Goal: Task Accomplishment & Management: Use online tool/utility

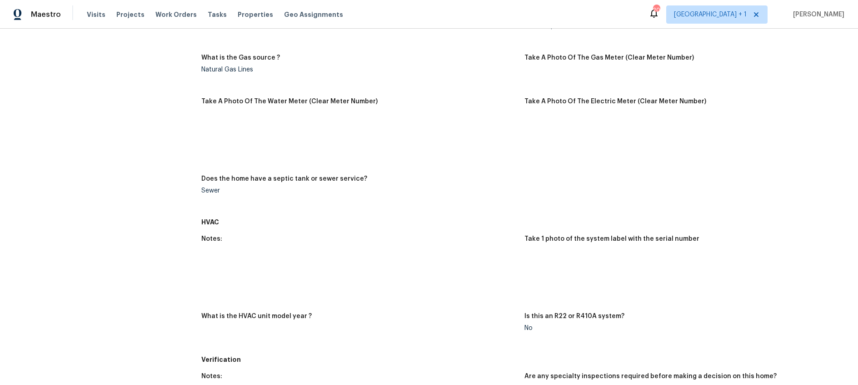
scroll to position [250, 0]
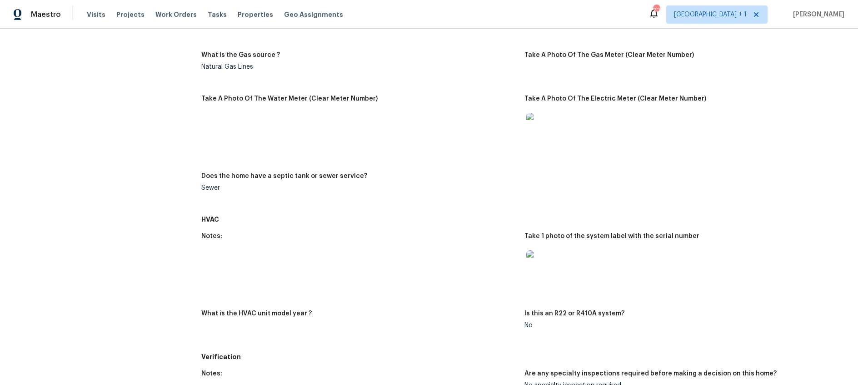
click at [539, 261] on img at bounding box center [540, 264] width 29 height 29
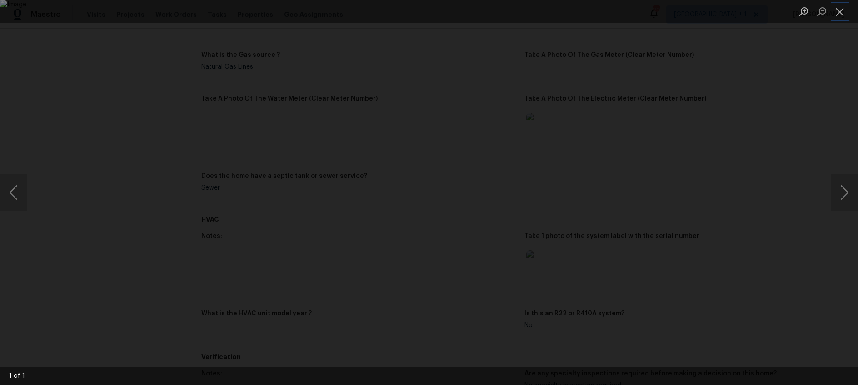
drag, startPoint x: 841, startPoint y: 12, endPoint x: 766, endPoint y: 29, distance: 76.3
click at [841, 12] on button "Close lightbox" at bounding box center [840, 12] width 18 height 16
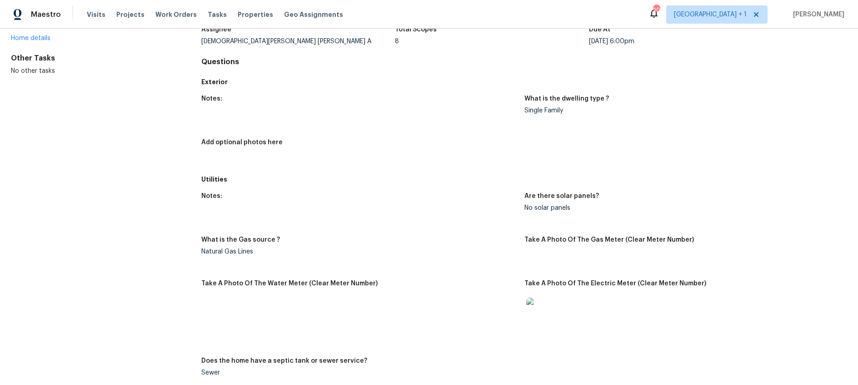
scroll to position [0, 0]
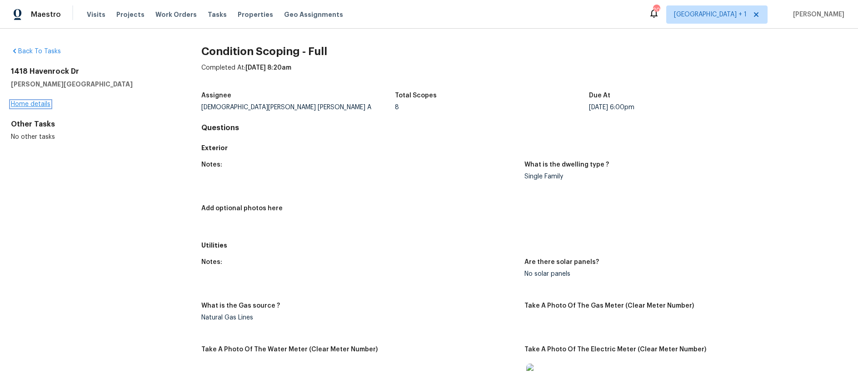
click at [35, 102] on link "Home details" at bounding box center [31, 104] width 40 height 6
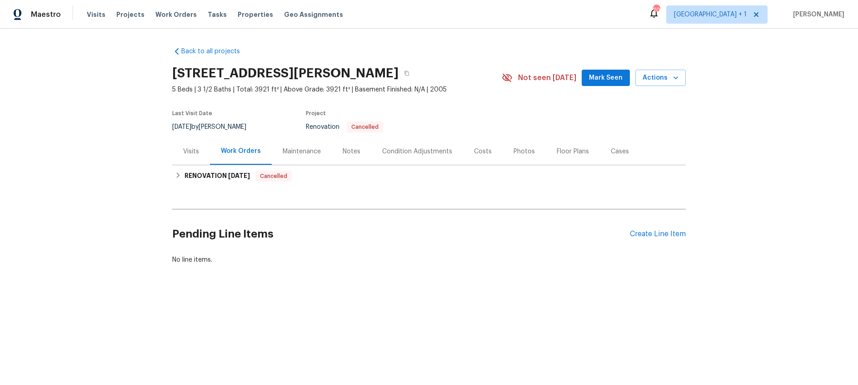
click at [187, 150] on div "Visits" at bounding box center [191, 151] width 16 height 9
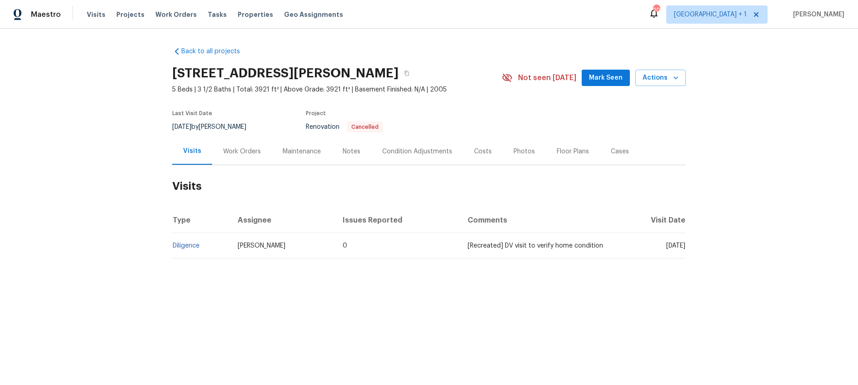
click at [412, 151] on div "Condition Adjustments" at bounding box center [417, 151] width 70 height 9
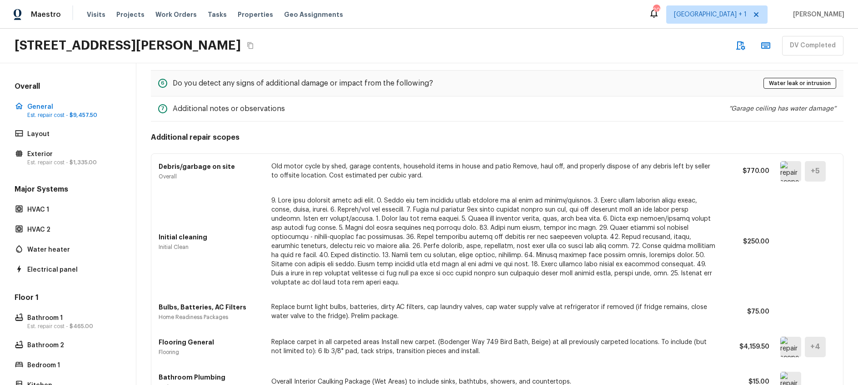
scroll to position [165, 0]
click at [793, 172] on img at bounding box center [790, 170] width 21 height 20
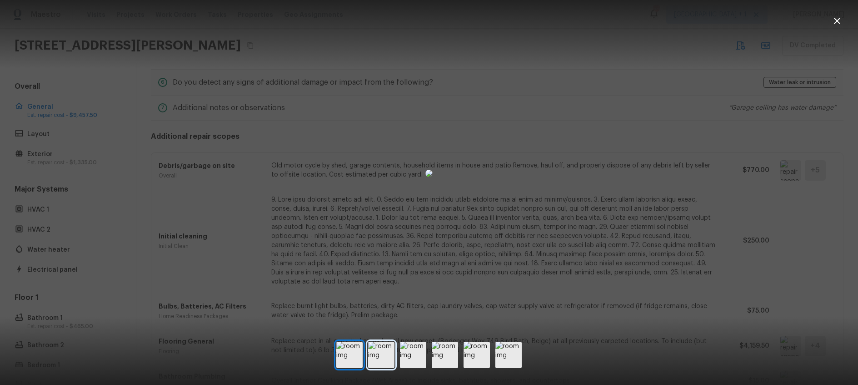
click at [388, 361] on img at bounding box center [381, 354] width 26 height 26
click at [414, 360] on img at bounding box center [413, 354] width 26 height 26
click at [444, 358] on img at bounding box center [445, 354] width 26 height 26
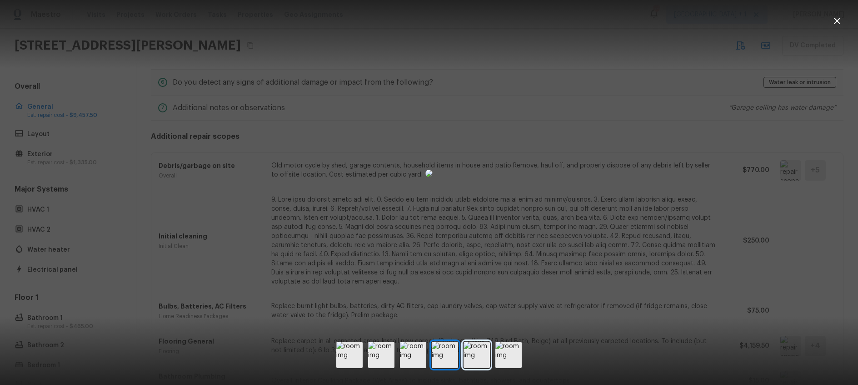
click at [478, 355] on img at bounding box center [477, 354] width 26 height 26
click at [511, 355] on img at bounding box center [508, 354] width 26 height 26
click at [166, 226] on div at bounding box center [429, 173] width 858 height 317
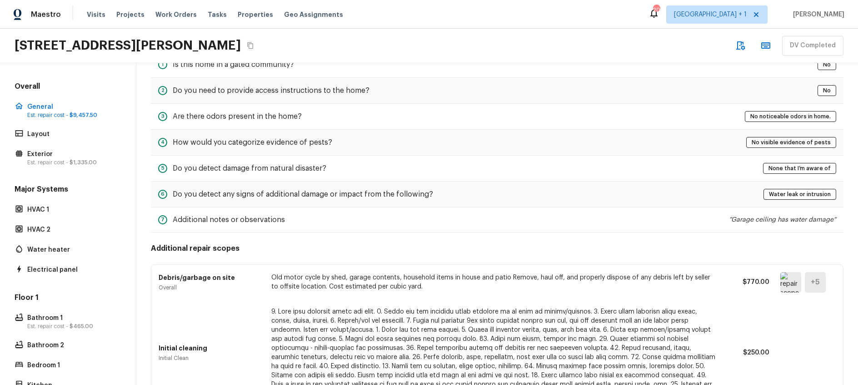
scroll to position [0, 0]
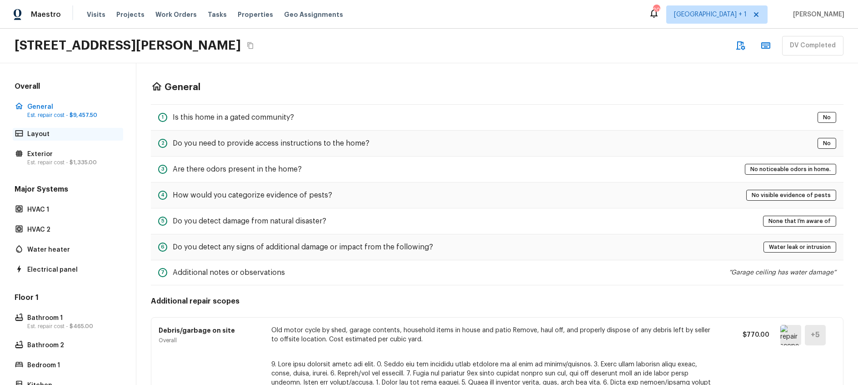
click at [44, 131] on p "Layout" at bounding box center [72, 134] width 90 height 9
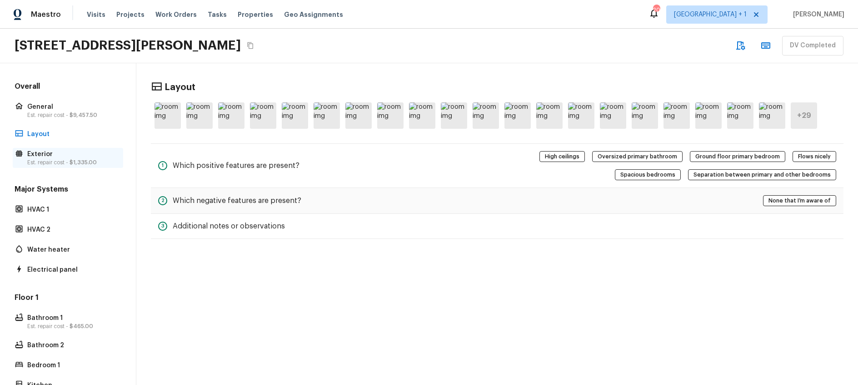
click at [63, 162] on p "Est. repair cost - $1,335.00" at bounding box center [72, 162] width 90 height 7
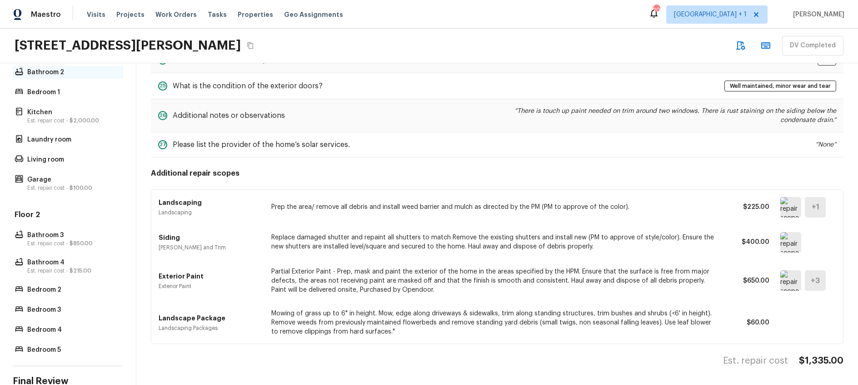
scroll to position [322, 0]
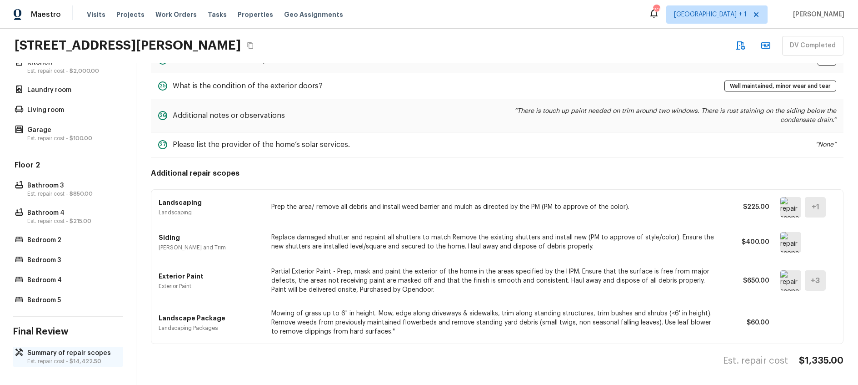
click at [70, 358] on span "$14,422.50" at bounding box center [86, 360] width 32 height 5
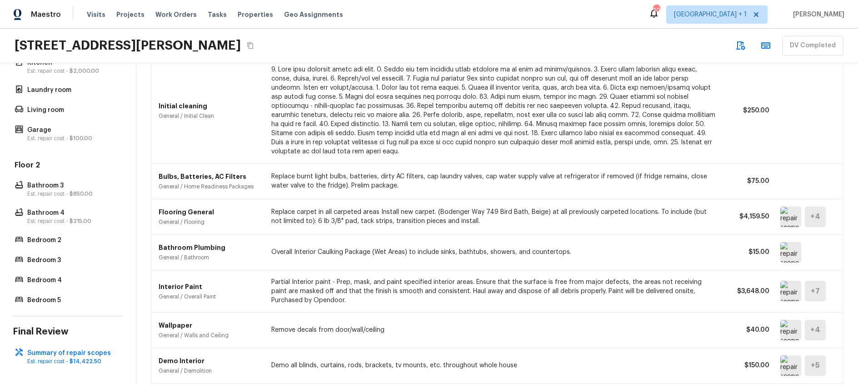
scroll to position [0, 0]
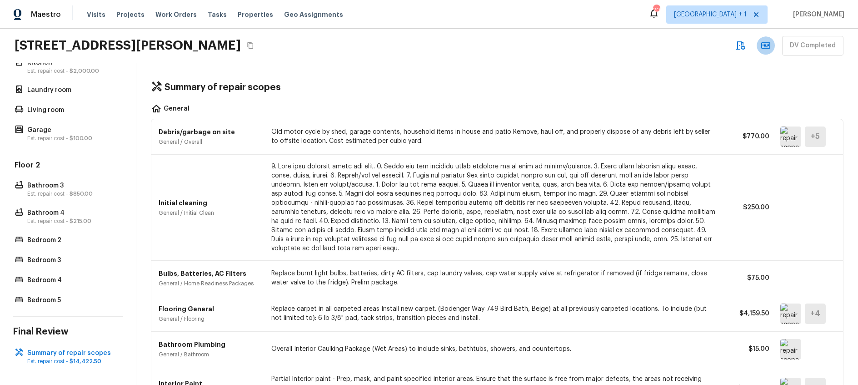
click at [769, 46] on icon "button" at bounding box center [765, 45] width 11 height 11
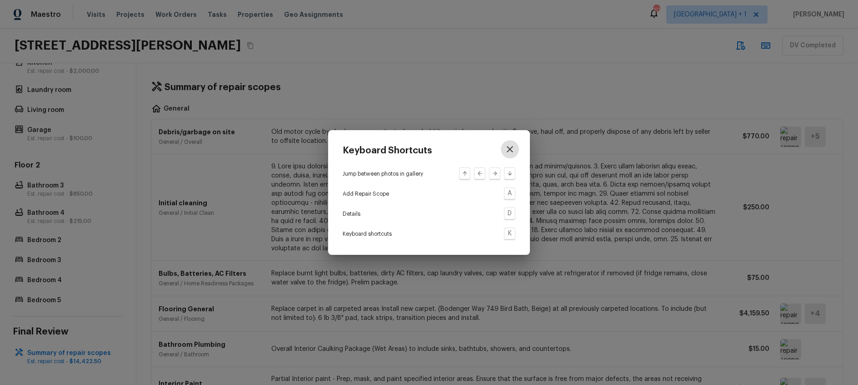
click at [508, 150] on icon "button" at bounding box center [510, 149] width 11 height 11
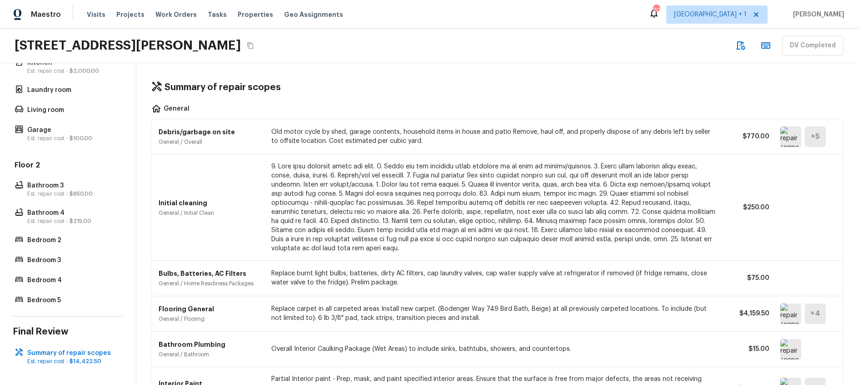
click at [741, 47] on icon "button" at bounding box center [740, 45] width 11 height 11
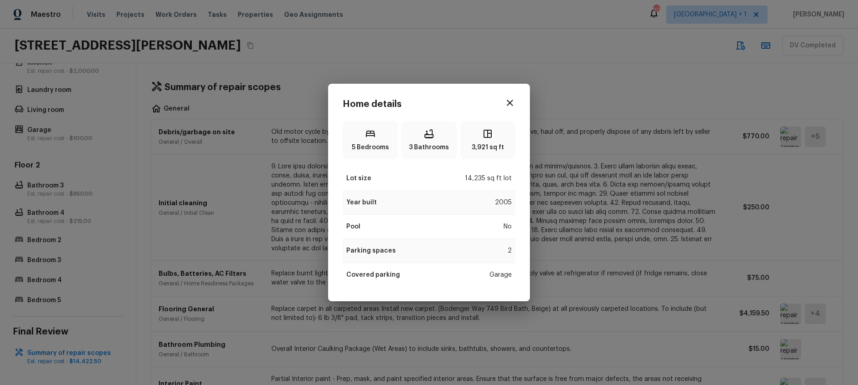
click at [512, 103] on icon "button" at bounding box center [510, 102] width 11 height 11
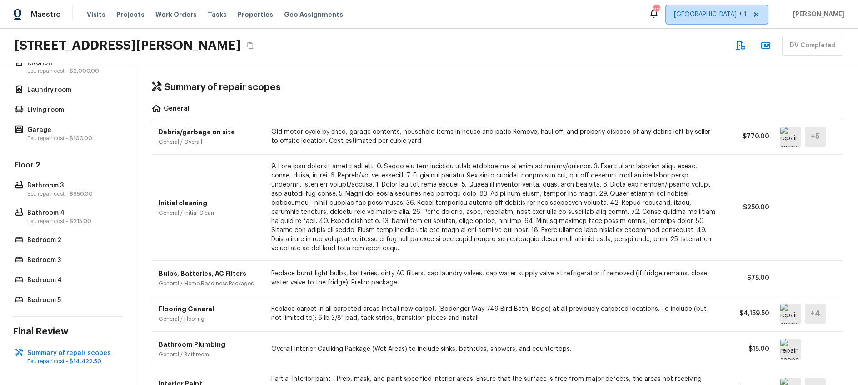
click at [746, 15] on span "Los Angeles + 1" at bounding box center [710, 14] width 73 height 9
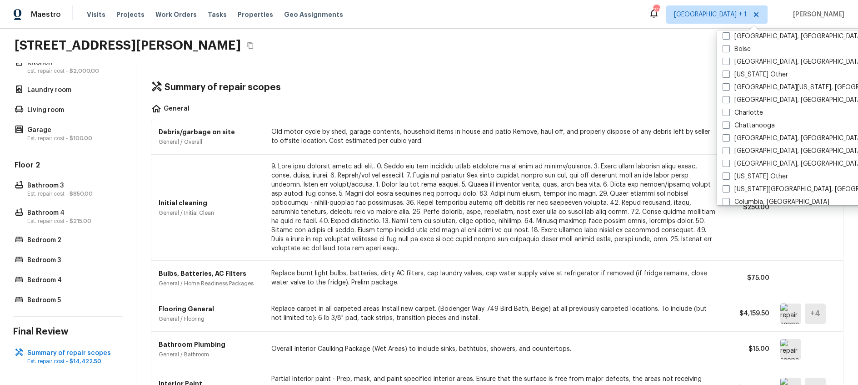
scroll to position [220, 0]
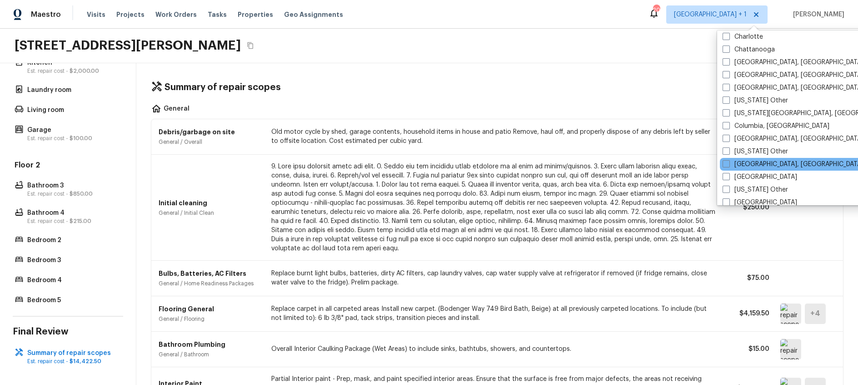
click at [725, 174] on span at bounding box center [726, 176] width 7 height 7
click at [725, 174] on input "[GEOGRAPHIC_DATA]" at bounding box center [726, 175] width 6 height 6
checkbox input "true"
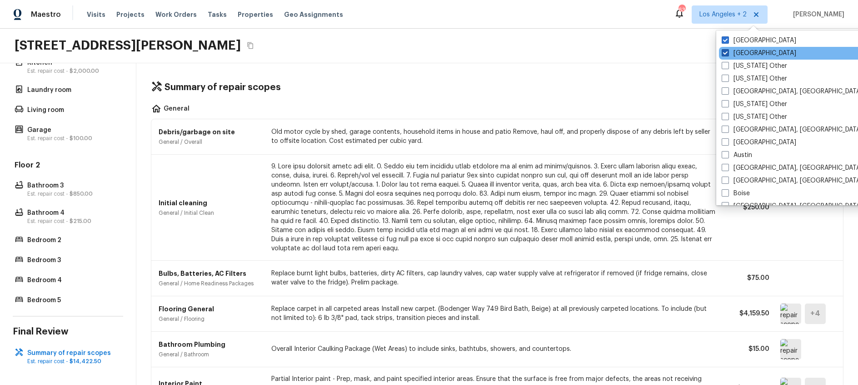
click at [725, 50] on span at bounding box center [725, 52] width 7 height 7
click at [725, 50] on input "Los Angeles" at bounding box center [725, 52] width 6 height 6
checkbox input "false"
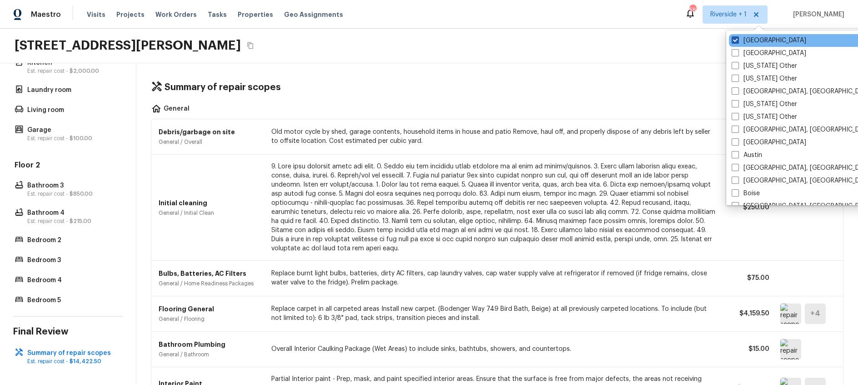
click at [736, 39] on span at bounding box center [735, 39] width 7 height 7
click at [736, 39] on input "Riverside" at bounding box center [735, 39] width 6 height 6
checkbox input "false"
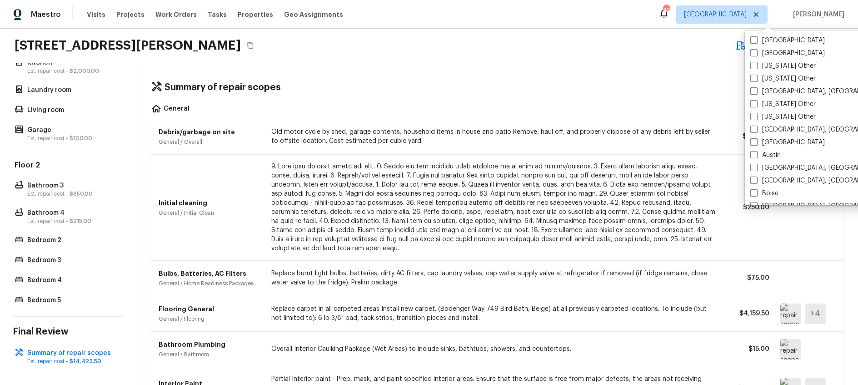
click at [600, 80] on div "Summary of repair scopes General Debris/garbage on site General / Overall Old m…" at bounding box center [497, 223] width 722 height 321
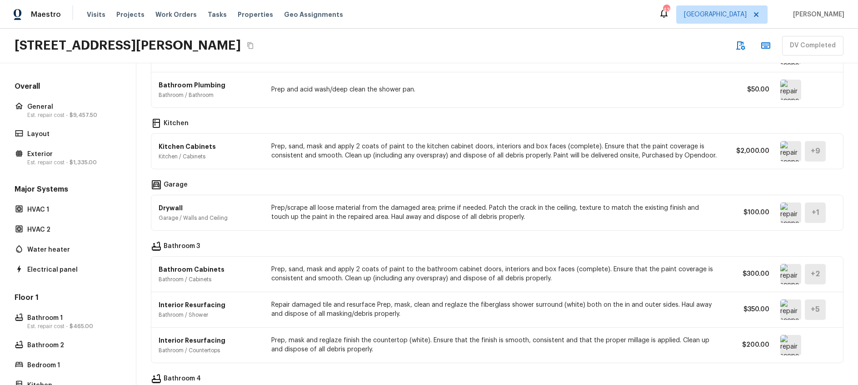
scroll to position [828, 0]
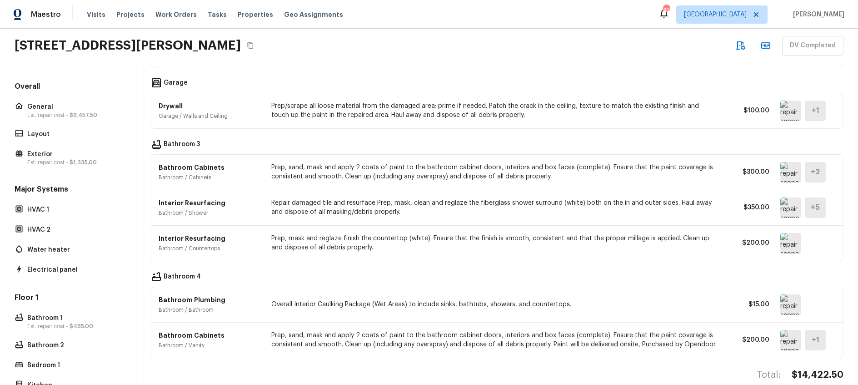
click at [335, 163] on p "Prep, sand, mask and apply 2 coats of paint to the bathroom cabinet doors, inte…" at bounding box center [494, 172] width 447 height 18
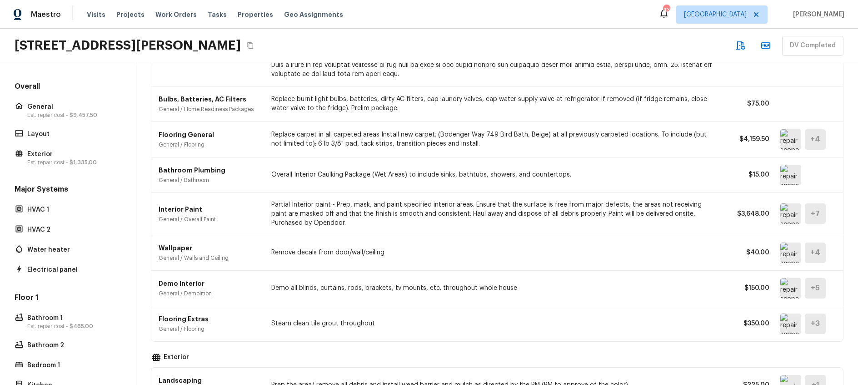
scroll to position [0, 0]
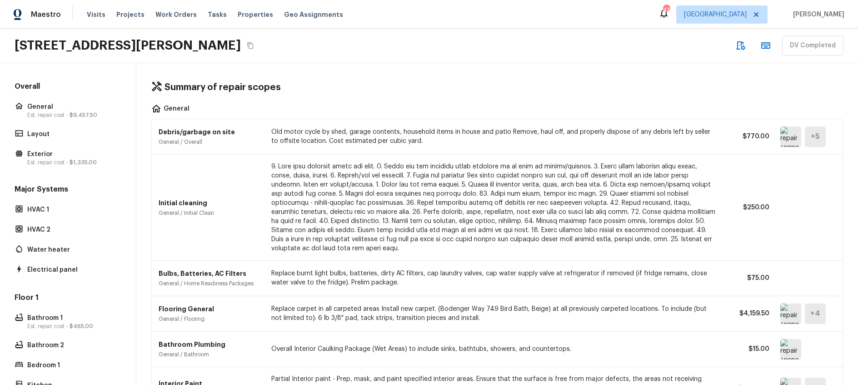
click at [561, 97] on div "Summary of repair scopes General Debris/garbage on site General / Overall Old m…" at bounding box center [497, 223] width 722 height 321
click at [63, 107] on p "General" at bounding box center [72, 106] width 90 height 9
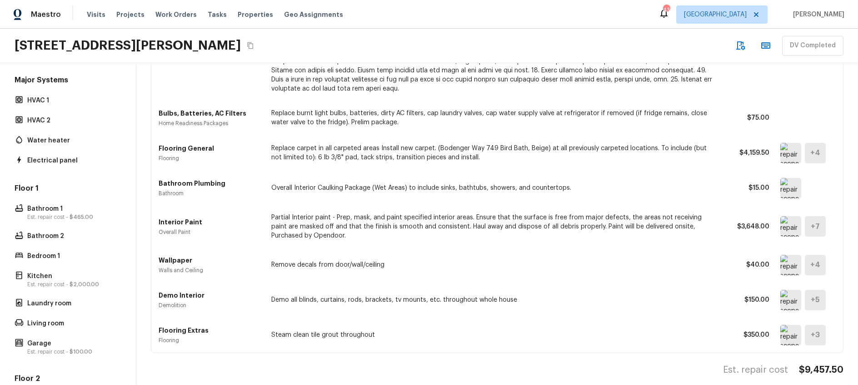
scroll to position [322, 0]
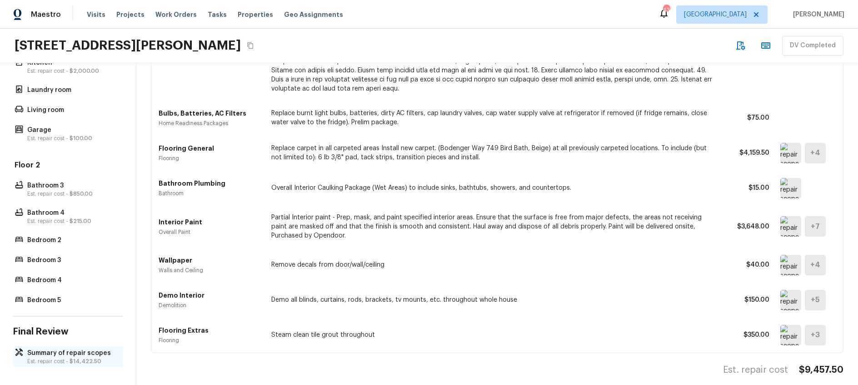
click at [81, 358] on span "$14,422.50" at bounding box center [86, 360] width 32 height 5
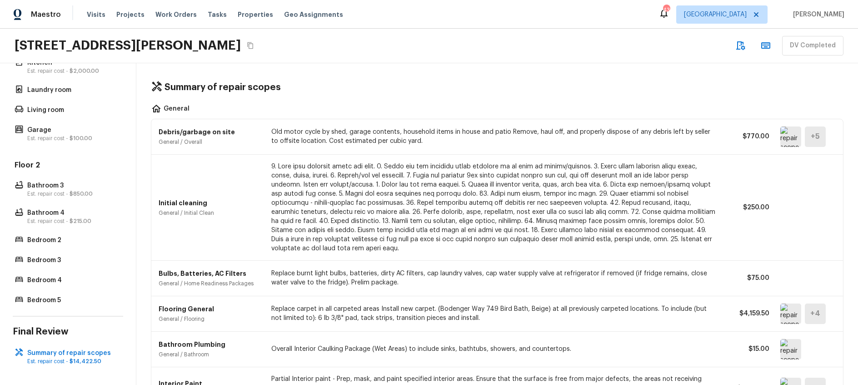
scroll to position [0, 0]
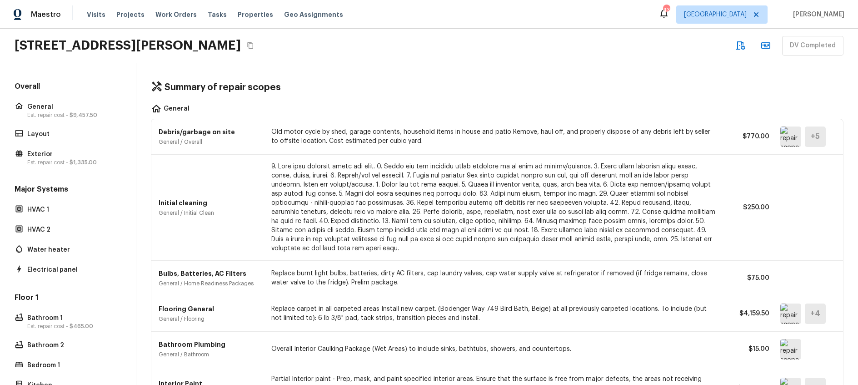
click at [285, 45] on div "1418 Havenrock Dr, Forney, TX 75126 DV Completed" at bounding box center [429, 46] width 858 height 35
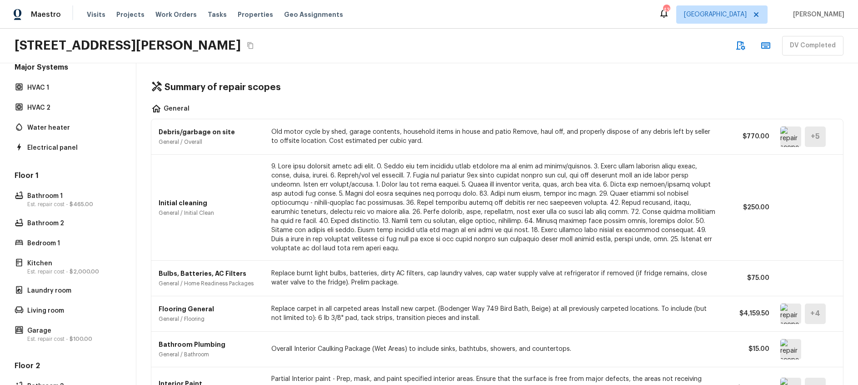
scroll to position [322, 0]
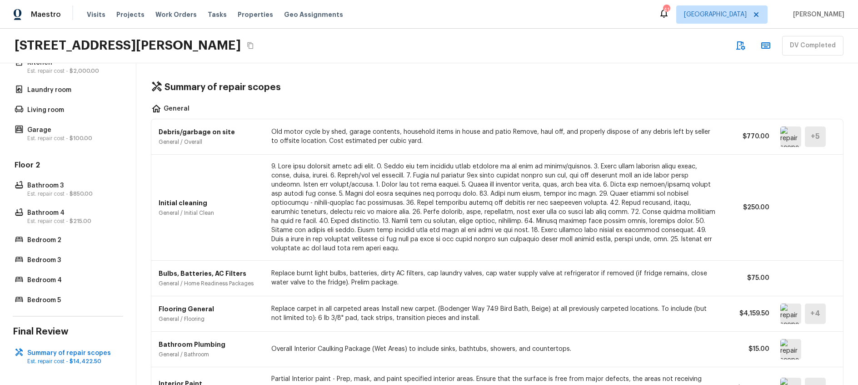
click at [353, 137] on p "Old motor cycle by shed, garage contents, household items in house and patio Re…" at bounding box center [494, 136] width 447 height 18
click at [446, 138] on p "Old motor cycle by shed, garage contents, household items in house and patio Re…" at bounding box center [494, 136] width 447 height 18
click at [794, 130] on img at bounding box center [790, 136] width 21 height 20
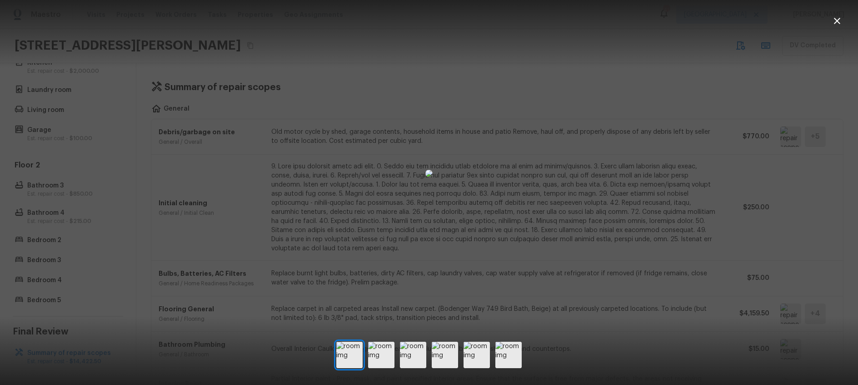
click at [755, 117] on div at bounding box center [429, 173] width 858 height 317
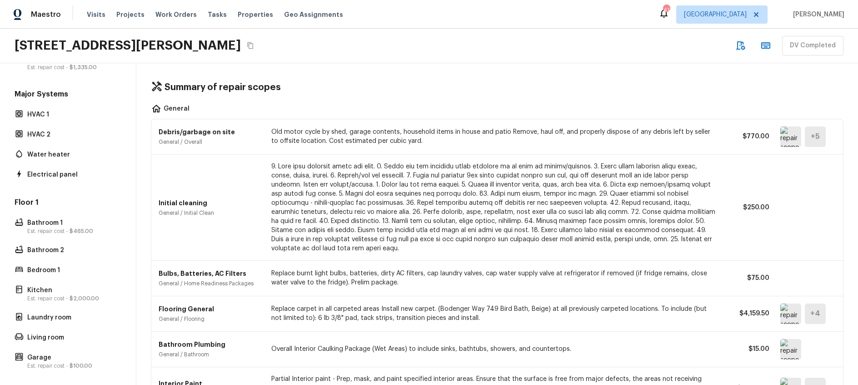
scroll to position [0, 0]
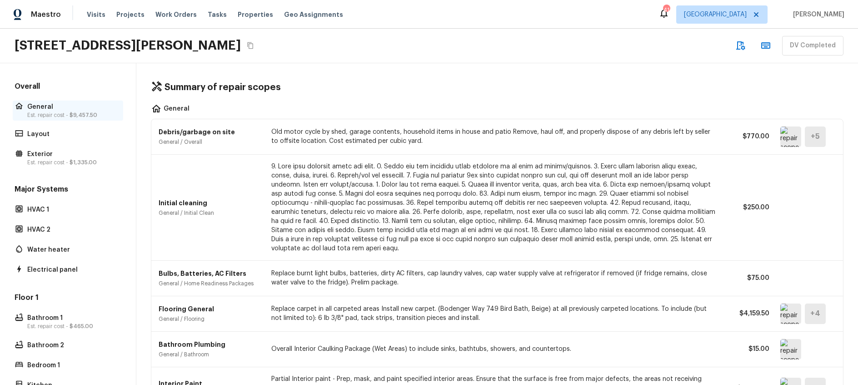
click at [52, 106] on p "General" at bounding box center [72, 106] width 90 height 9
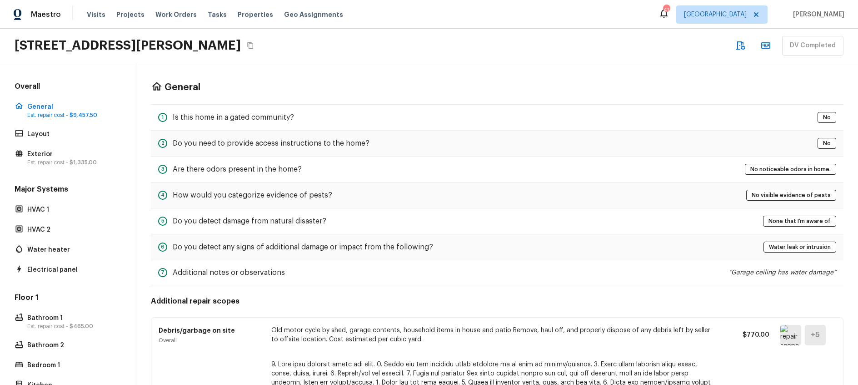
click at [435, 343] on p "Old motor cycle by shed, garage contents, household items in house and patio Re…" at bounding box center [494, 334] width 447 height 18
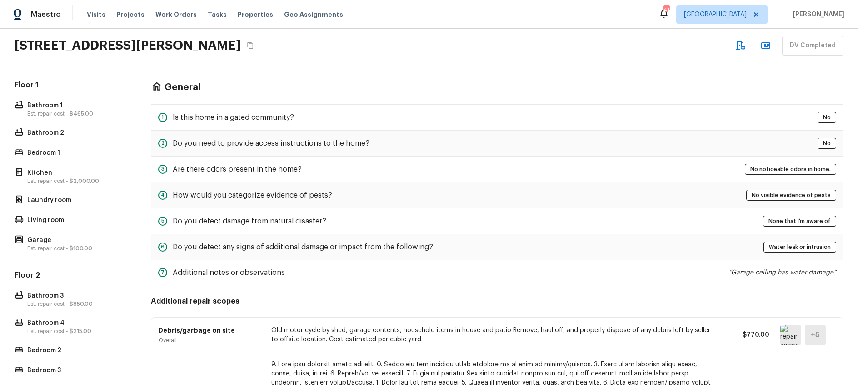
scroll to position [322, 0]
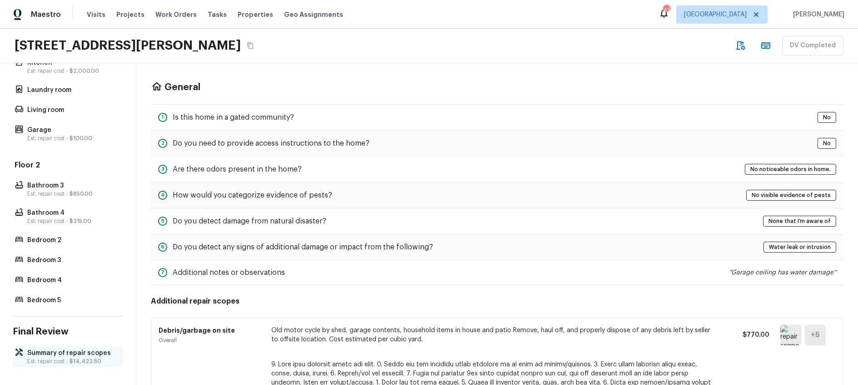
click at [79, 354] on p "Summary of repair scopes" at bounding box center [72, 352] width 90 height 9
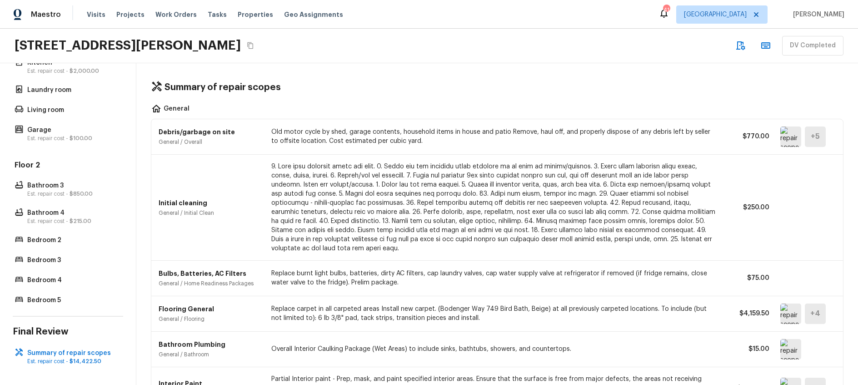
click at [462, 141] on p "Old motor cycle by shed, garage contents, household items in house and patio Re…" at bounding box center [494, 136] width 447 height 18
click at [208, 133] on p "Debris/garbage on site" at bounding box center [210, 131] width 102 height 9
drag, startPoint x: 627, startPoint y: 123, endPoint x: 744, endPoint y: 125, distance: 116.4
click at [635, 122] on div "Debris/garbage on site General / Overall Old motor cycle by shed, garage conten…" at bounding box center [497, 136] width 677 height 35
click at [610, 204] on p at bounding box center [494, 207] width 447 height 91
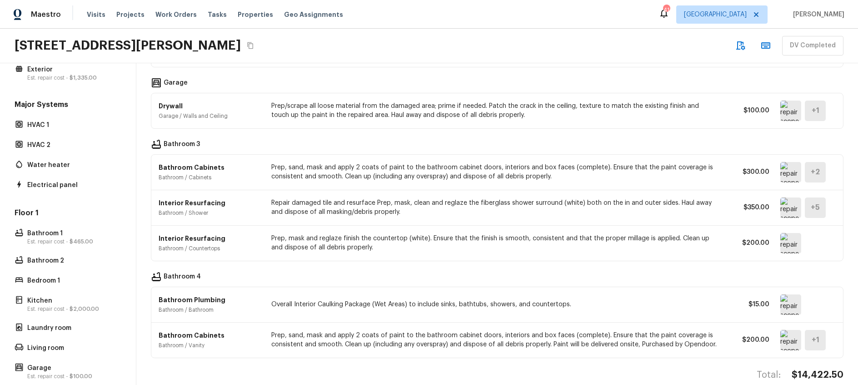
scroll to position [0, 0]
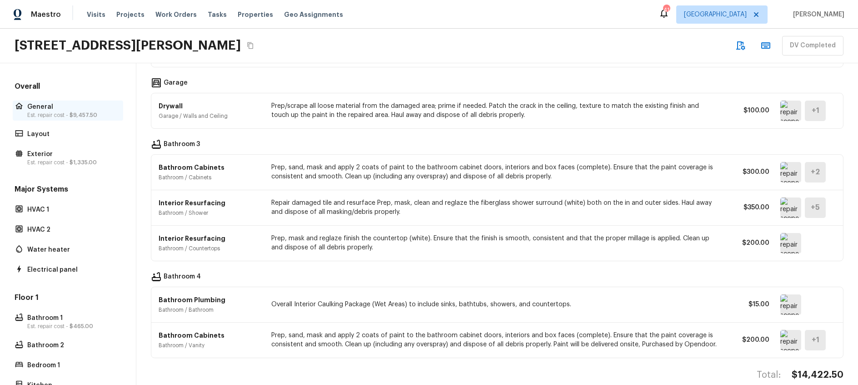
click at [68, 115] on p "Est. repair cost - $9,457.50" at bounding box center [72, 114] width 90 height 7
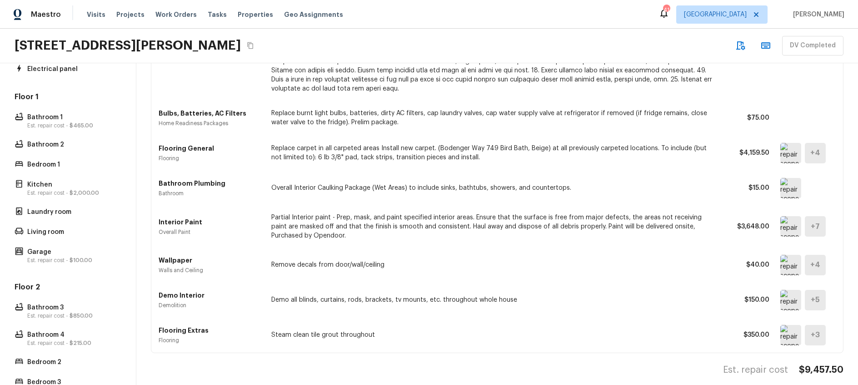
scroll to position [322, 0]
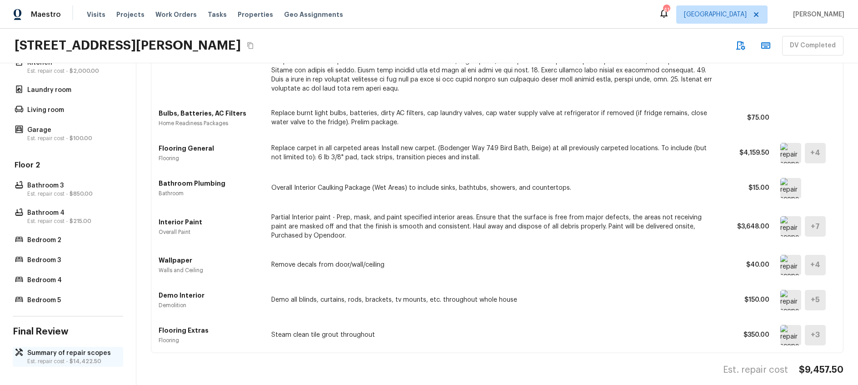
click at [63, 365] on div "Summary of repair scopes Est. repair cost - $14,422.50" at bounding box center [68, 356] width 110 height 20
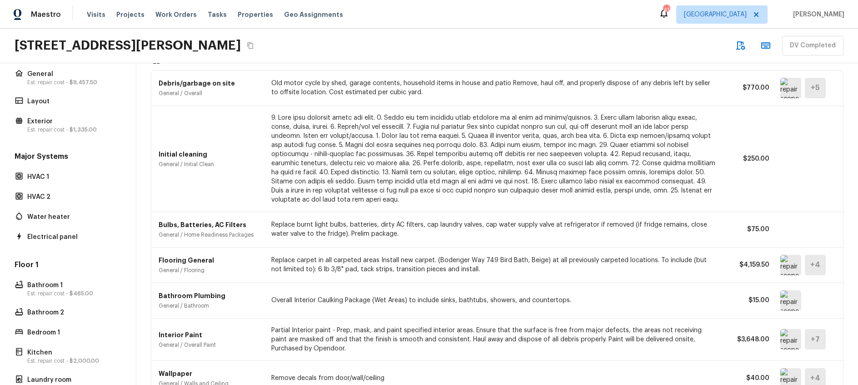
scroll to position [0, 0]
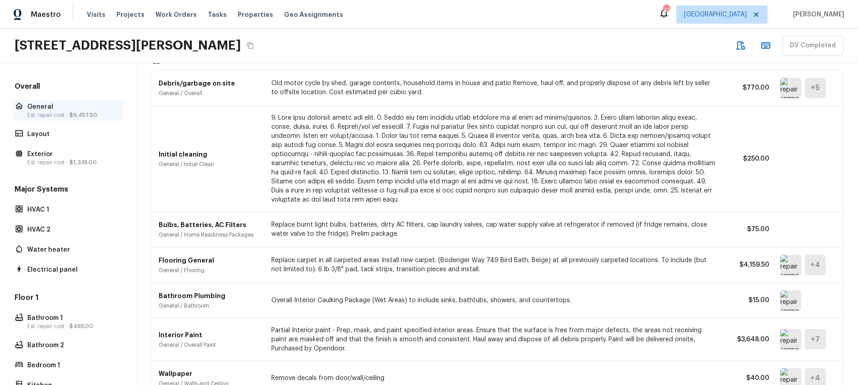
click at [55, 115] on p "Est. repair cost - $9,457.50" at bounding box center [72, 114] width 90 height 7
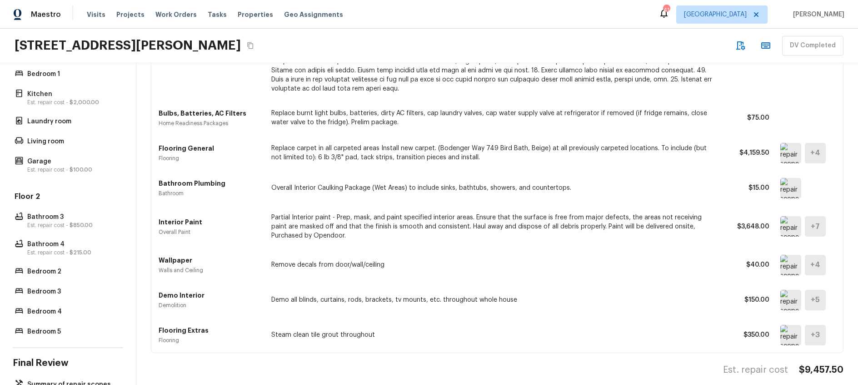
scroll to position [322, 0]
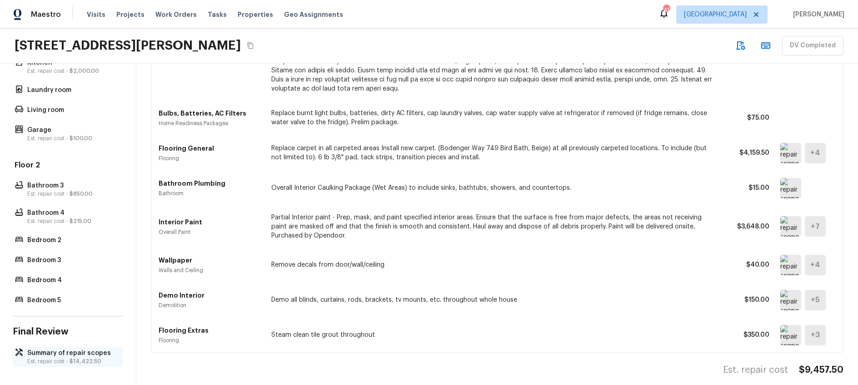
click at [66, 359] on p "Est. repair cost - $14,422.50" at bounding box center [72, 360] width 90 height 7
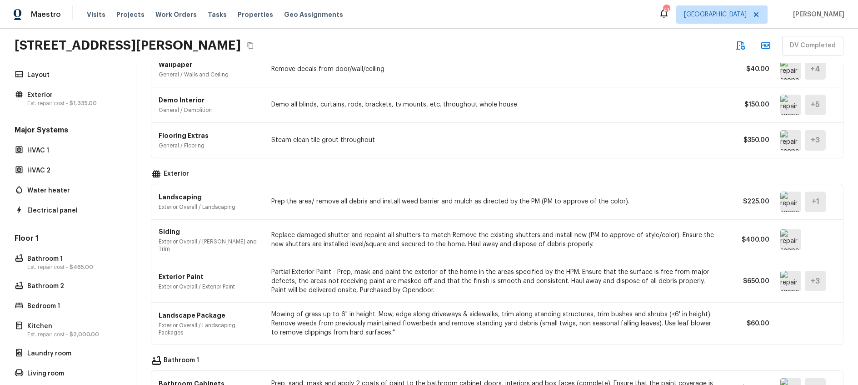
scroll to position [0, 0]
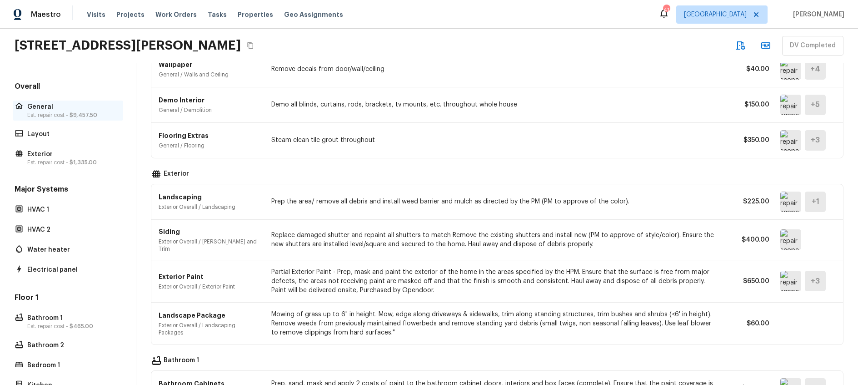
click at [55, 112] on p "Est. repair cost - $9,457.50" at bounding box center [72, 114] width 90 height 7
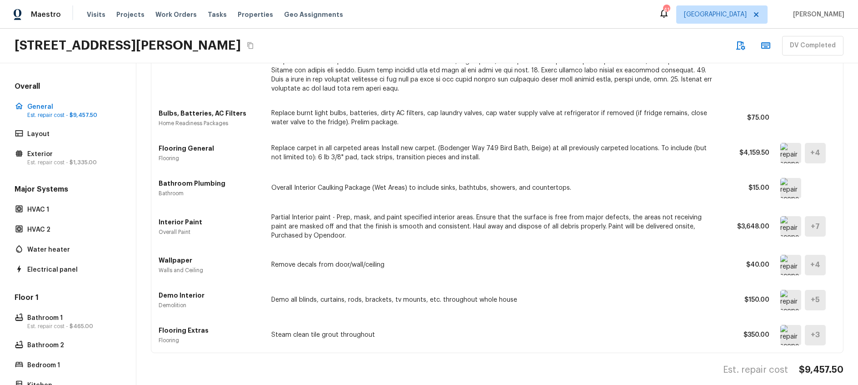
scroll to position [142, 0]
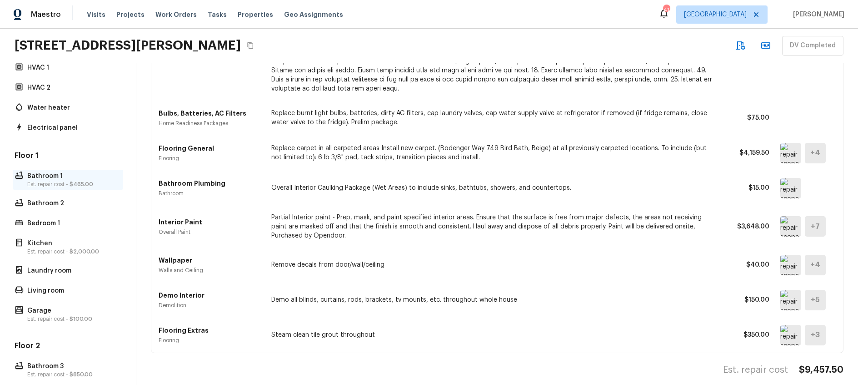
click at [61, 180] on p "Est. repair cost - $465.00" at bounding box center [72, 183] width 90 height 7
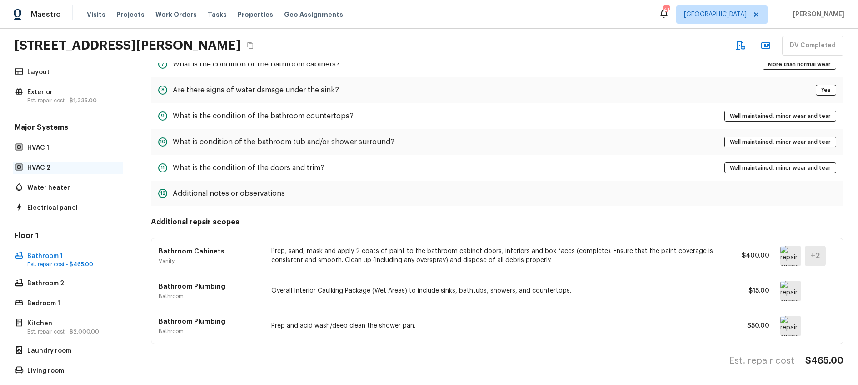
scroll to position [0, 0]
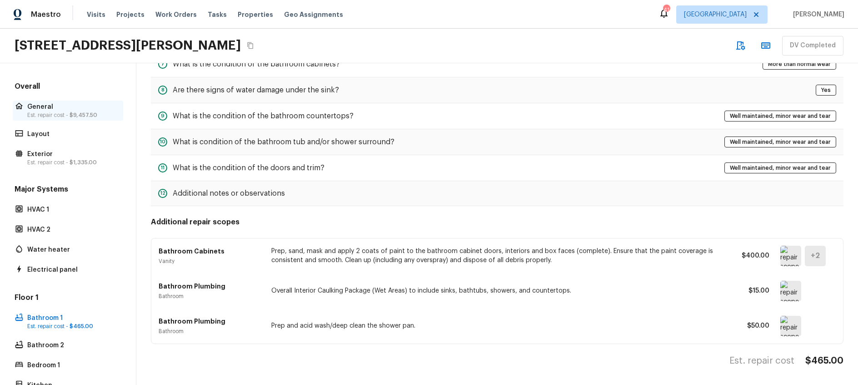
click at [43, 114] on p "Est. repair cost - $9,457.50" at bounding box center [72, 114] width 90 height 7
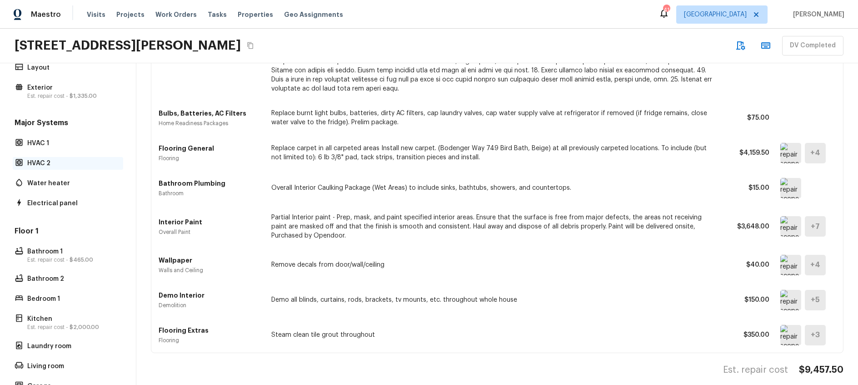
scroll to position [100, 0]
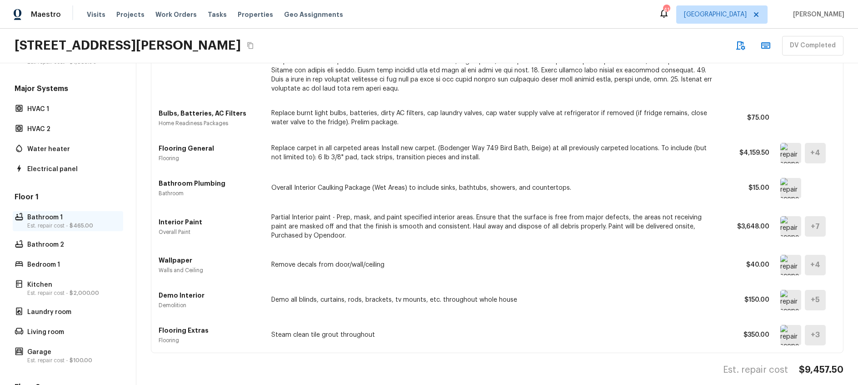
click at [65, 227] on p "Est. repair cost - $465.00" at bounding box center [72, 225] width 90 height 7
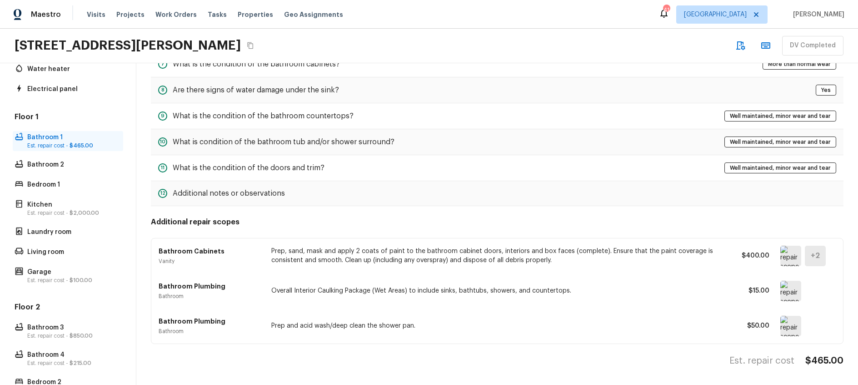
scroll to position [207, 0]
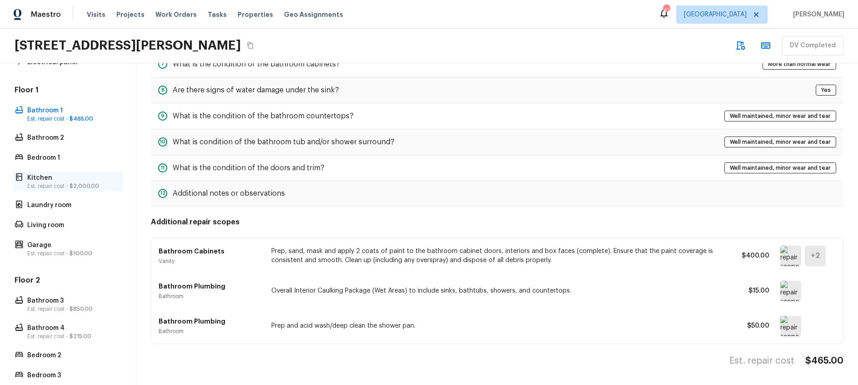
click at [54, 184] on p "Est. repair cost - $2,000.00" at bounding box center [72, 185] width 90 height 7
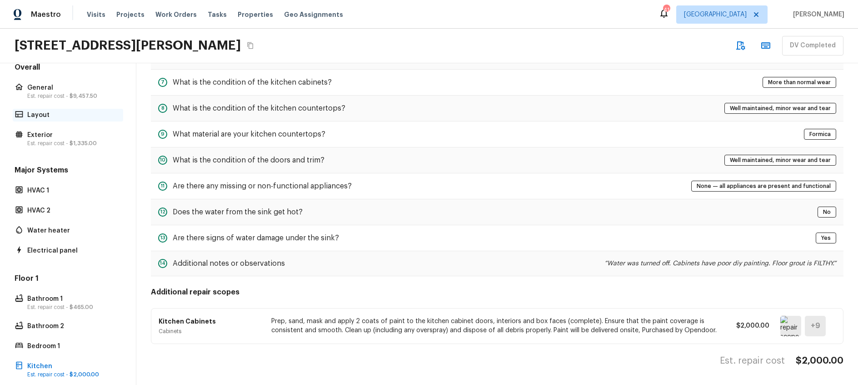
scroll to position [0, 0]
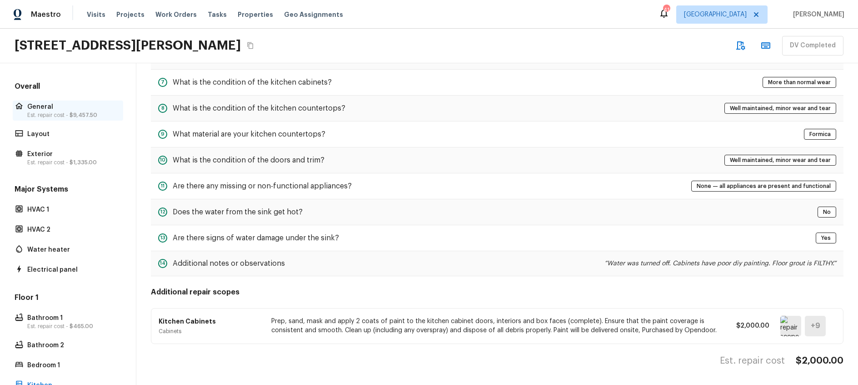
click at [49, 116] on p "Est. repair cost - $9,457.50" at bounding box center [72, 114] width 90 height 7
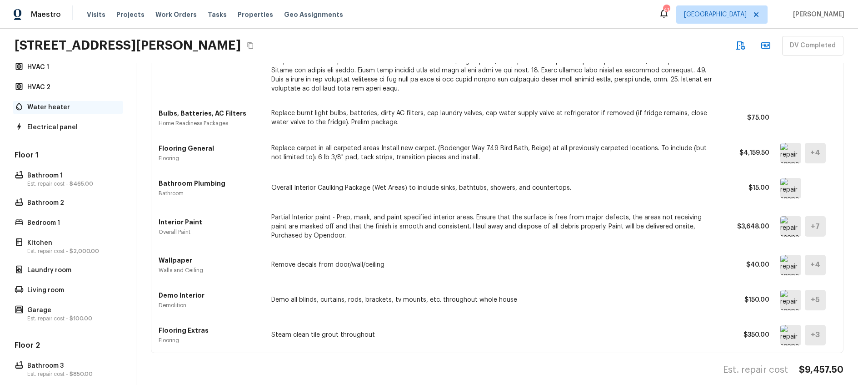
scroll to position [157, 0]
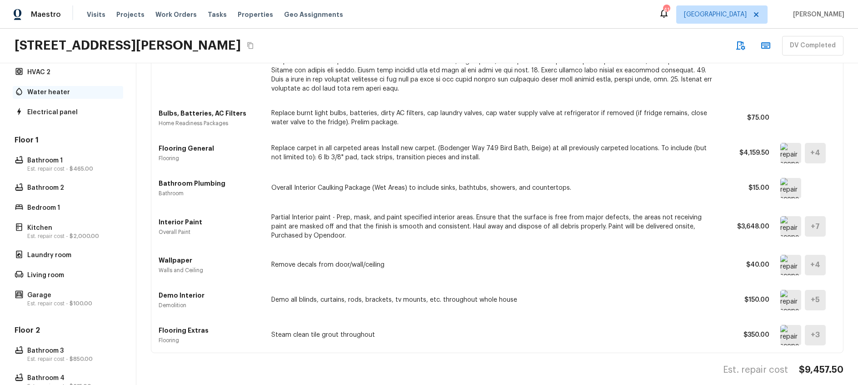
click at [68, 235] on p "Est. repair cost - $2,000.00" at bounding box center [72, 235] width 90 height 7
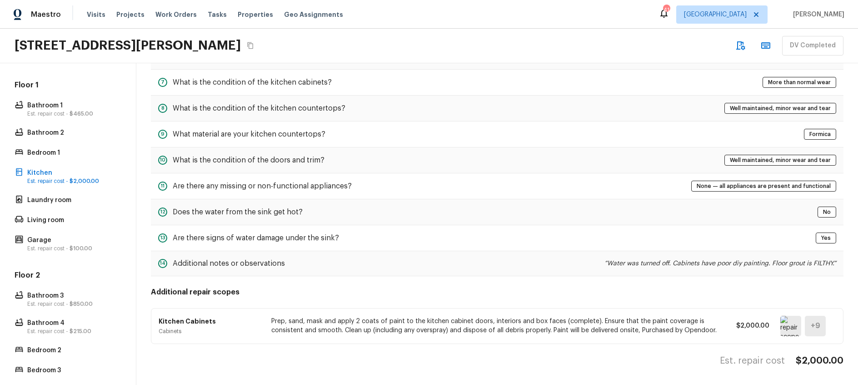
scroll to position [284, 0]
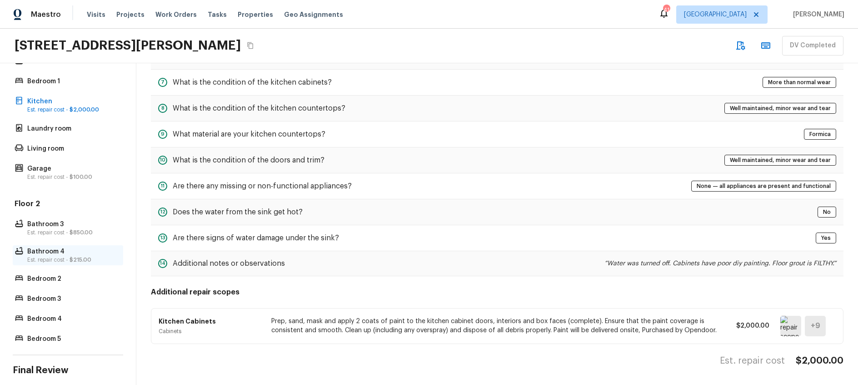
click at [64, 255] on p "Bathroom 4" at bounding box center [72, 251] width 90 height 9
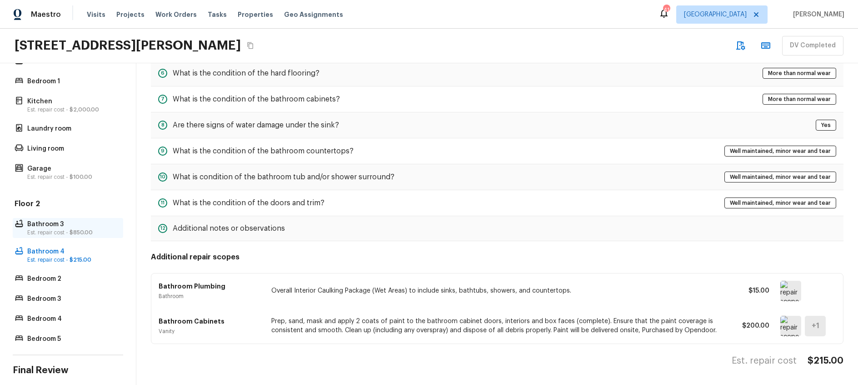
click at [56, 226] on p "Bathroom 3" at bounding box center [72, 224] width 90 height 9
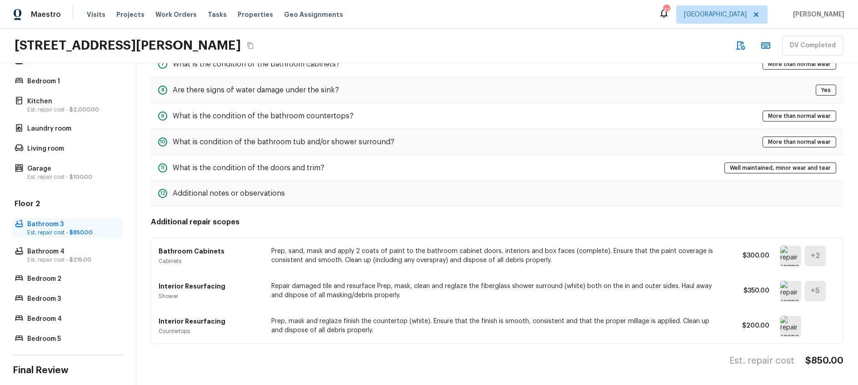
scroll to position [0, 0]
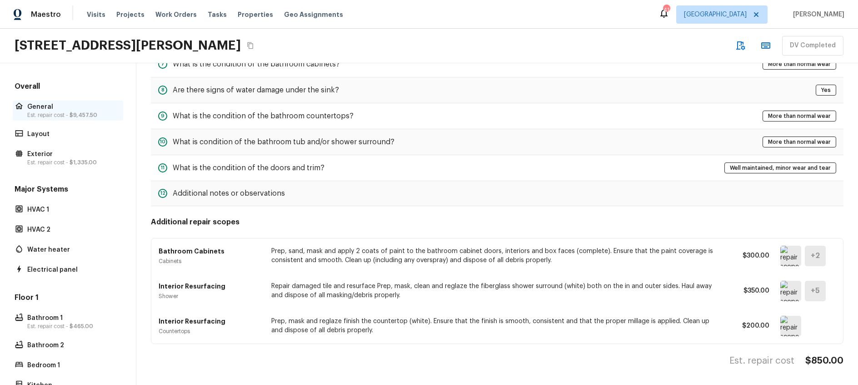
click at [62, 104] on p "General" at bounding box center [72, 106] width 90 height 9
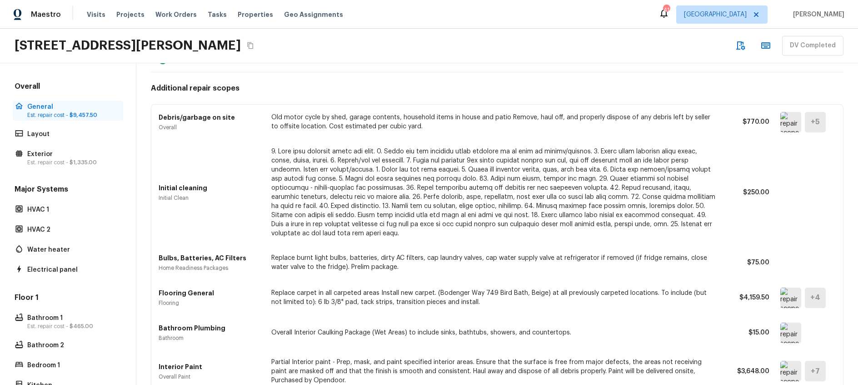
click at [55, 111] on p "Est. repair cost - $9,457.50" at bounding box center [72, 114] width 90 height 7
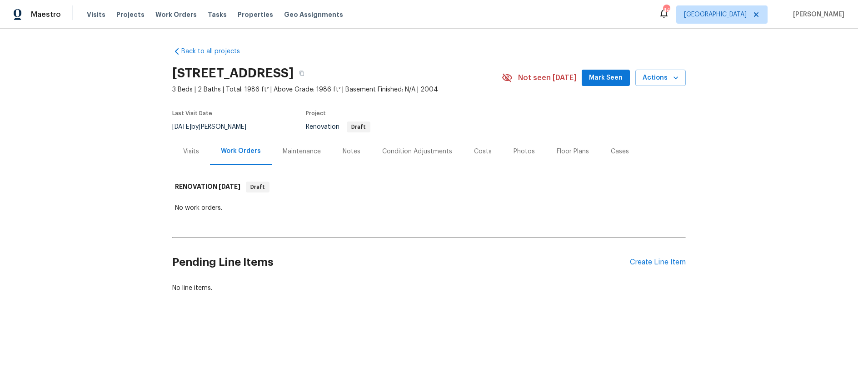
click at [192, 150] on div "Visits" at bounding box center [191, 151] width 16 height 9
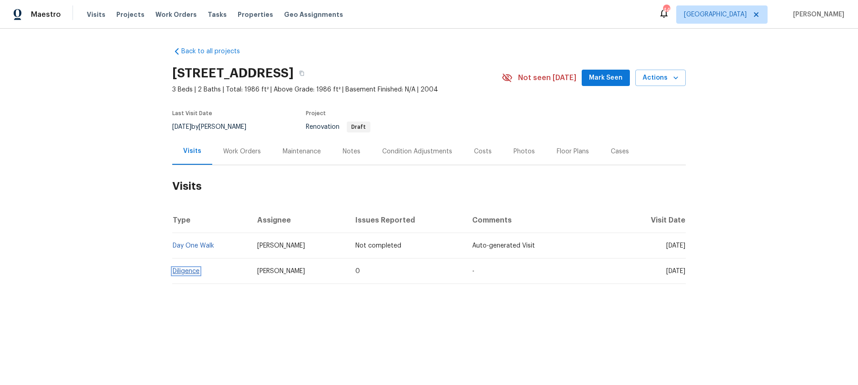
click at [193, 269] on link "Diligence" at bounding box center [186, 271] width 27 height 6
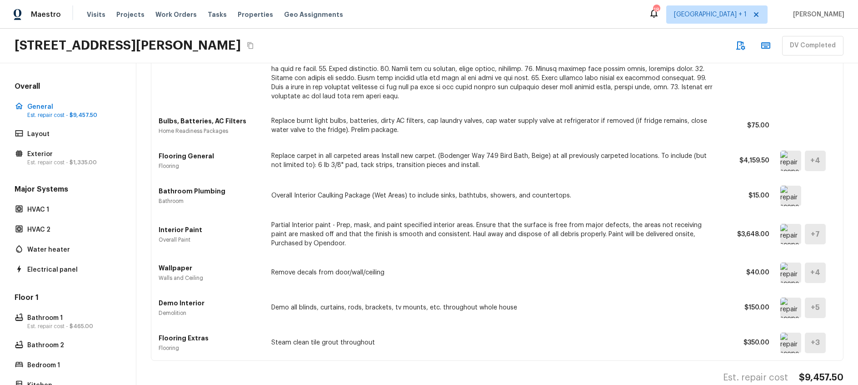
scroll to position [357, 0]
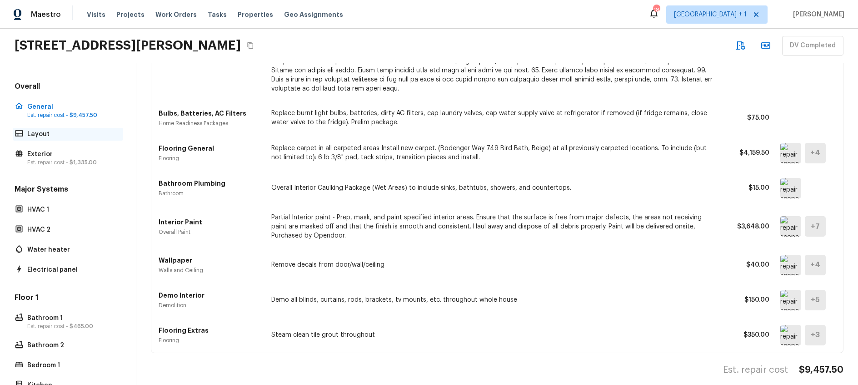
click at [39, 135] on p "Layout" at bounding box center [72, 134] width 90 height 9
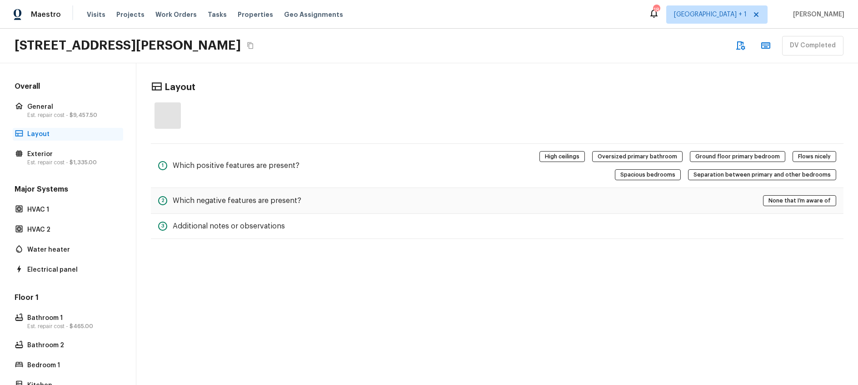
scroll to position [0, 0]
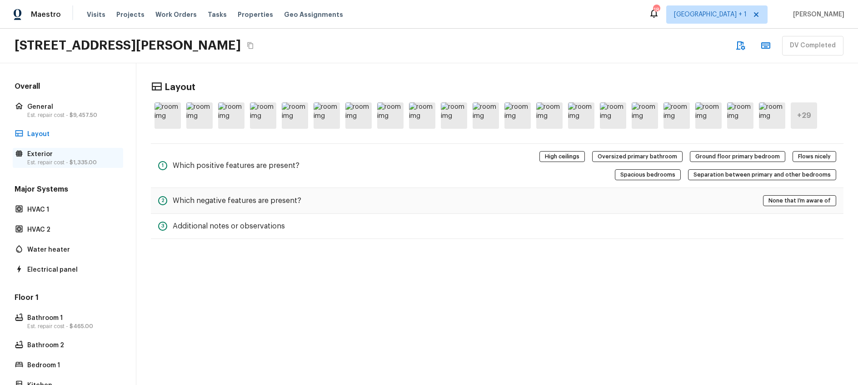
click at [55, 159] on p "Est. repair cost - $1,335.00" at bounding box center [72, 162] width 90 height 7
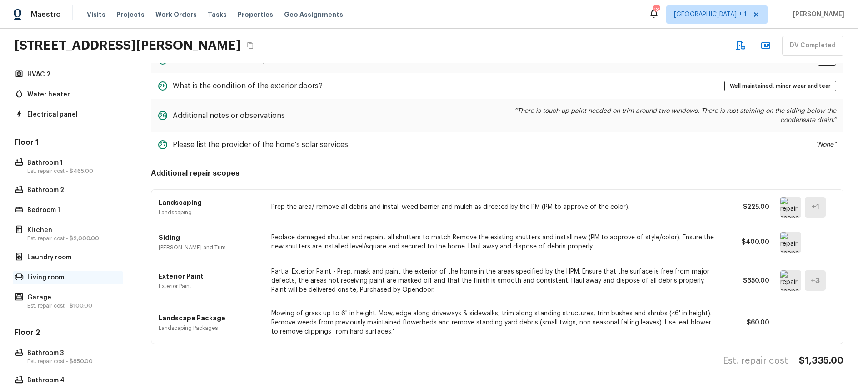
scroll to position [322, 0]
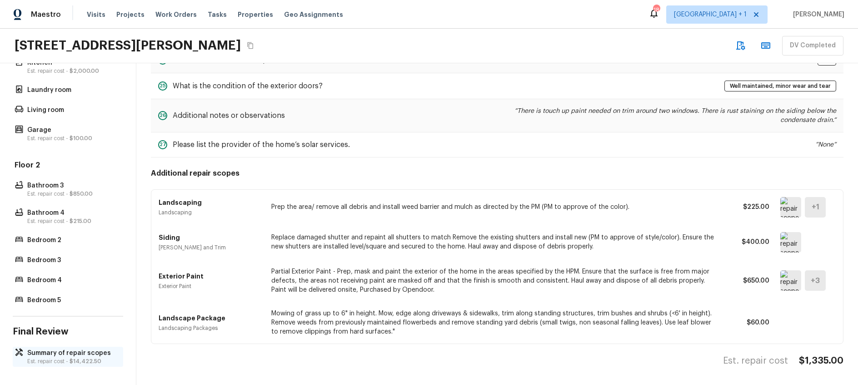
click at [84, 355] on p "Summary of repair scopes" at bounding box center [72, 352] width 90 height 9
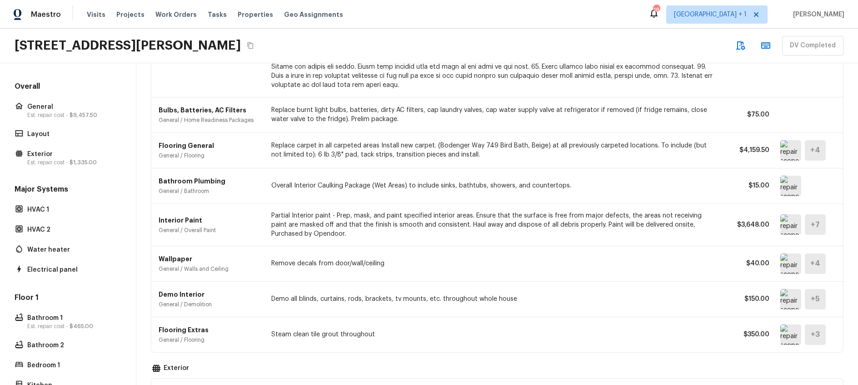
scroll to position [0, 0]
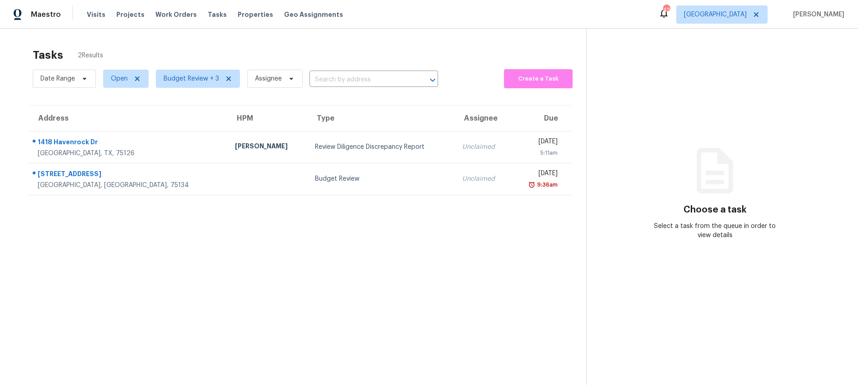
click at [360, 142] on div "Review Diligence Discrepancy Report" at bounding box center [381, 146] width 133 height 9
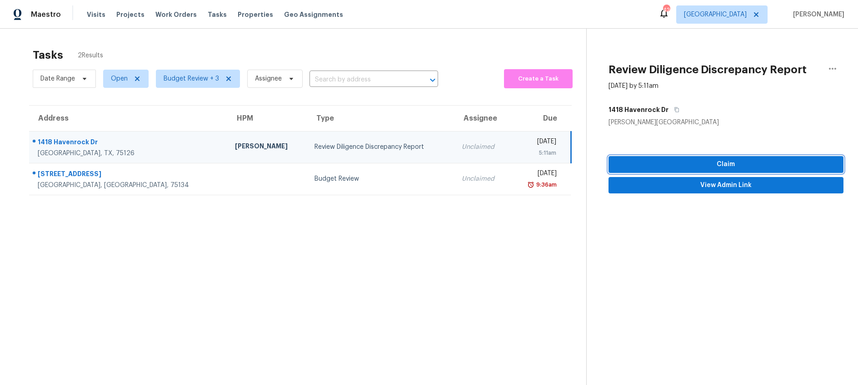
click at [697, 166] on span "Claim" at bounding box center [726, 164] width 220 height 11
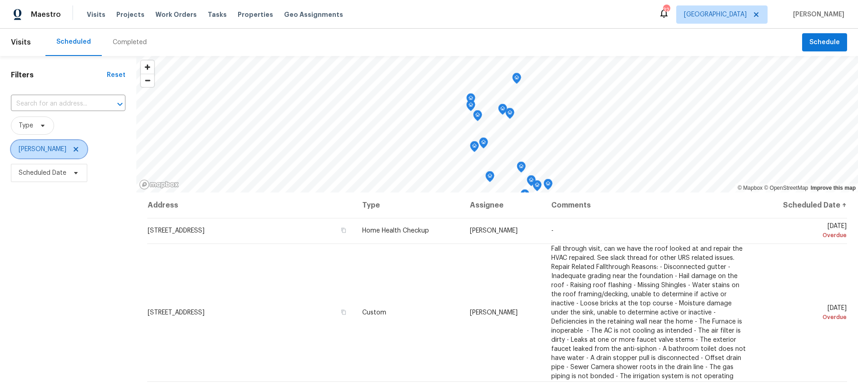
click at [72, 151] on icon at bounding box center [75, 148] width 7 height 7
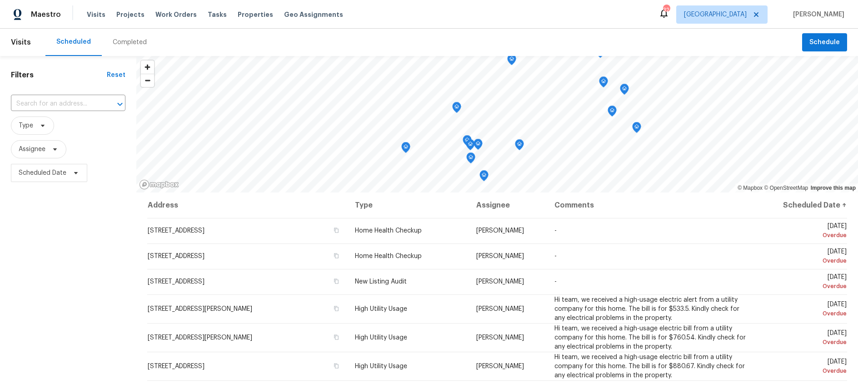
click at [129, 42] on div "Completed" at bounding box center [130, 42] width 34 height 9
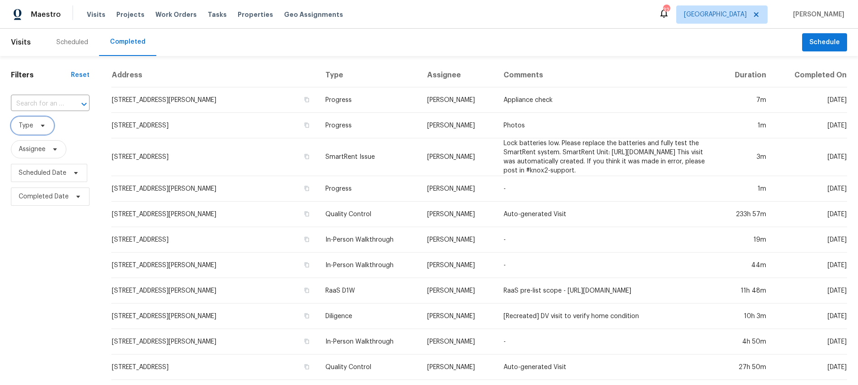
click at [43, 126] on icon at bounding box center [43, 126] width 4 height 2
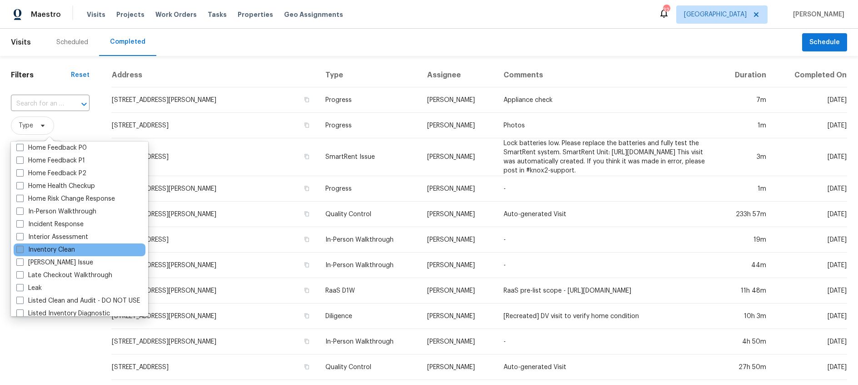
scroll to position [339, 0]
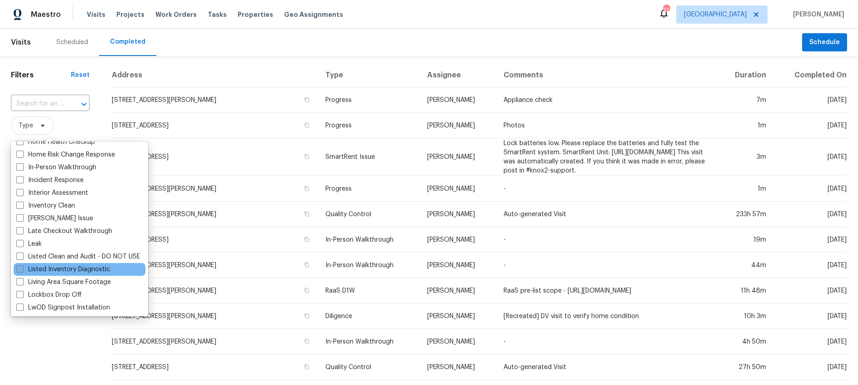
click at [21, 267] on span at bounding box center [19, 268] width 7 height 7
click at [21, 267] on input "Listed Inventory Diagnostic" at bounding box center [19, 268] width 6 height 6
checkbox input "true"
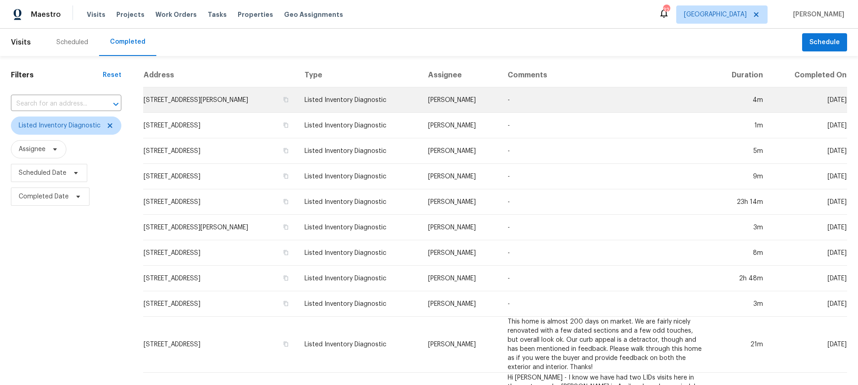
click at [368, 103] on td "Listed Inventory Diagnostic" at bounding box center [358, 99] width 123 height 25
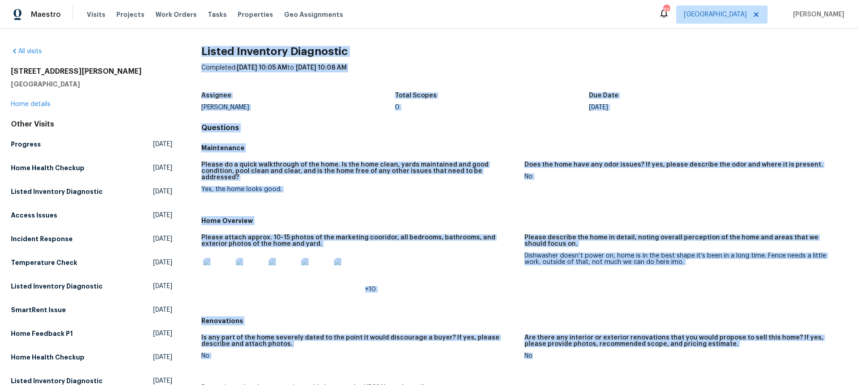
drag, startPoint x: 202, startPoint y: 51, endPoint x: 612, endPoint y: 313, distance: 486.4
click at [535, 276] on figure "Please describe the home in detail, noting overall perception of the home and a…" at bounding box center [686, 270] width 323 height 73
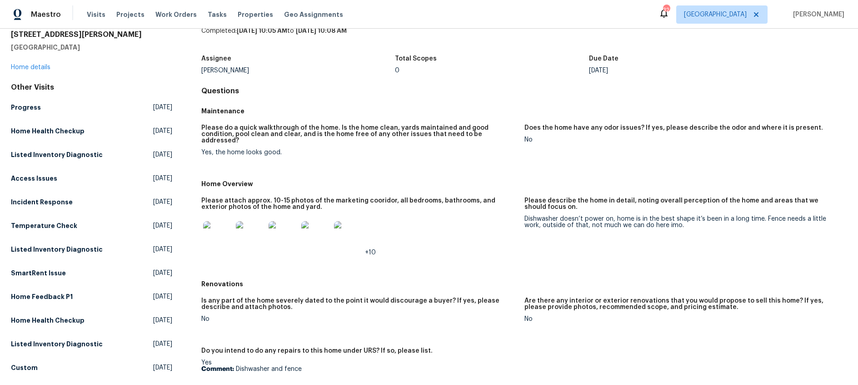
scroll to position [32, 0]
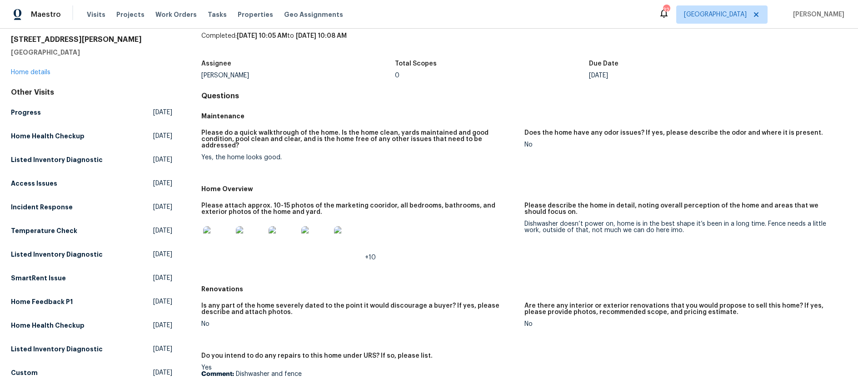
click at [343, 135] on h5 "Please do a quick walkthrough of the home. Is the home clean, yards maintained …" at bounding box center [358, 139] width 315 height 19
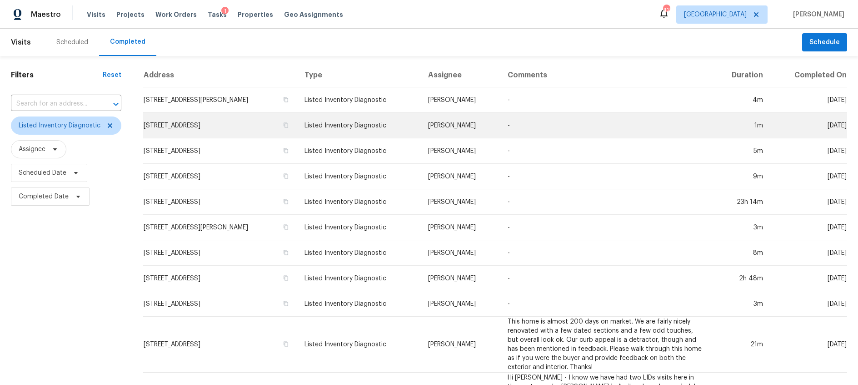
click at [240, 126] on td "[STREET_ADDRESS]" at bounding box center [220, 125] width 154 height 25
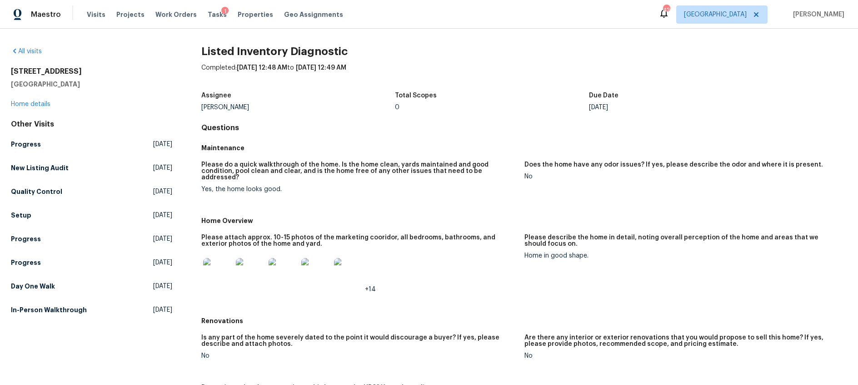
click at [456, 75] on div "Completed: 10/2/2025, 12:48 AM to 10/2/2025, 12:49 AM" at bounding box center [524, 75] width 646 height 24
click at [131, 59] on div "All visits 300 Woodland Trl Keller, TX 76248 Home details Other Visits Progress…" at bounding box center [91, 182] width 161 height 271
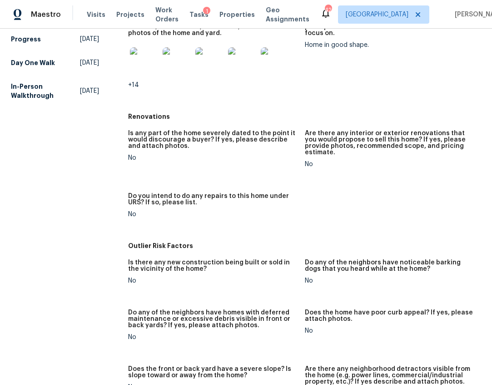
scroll to position [518, 0]
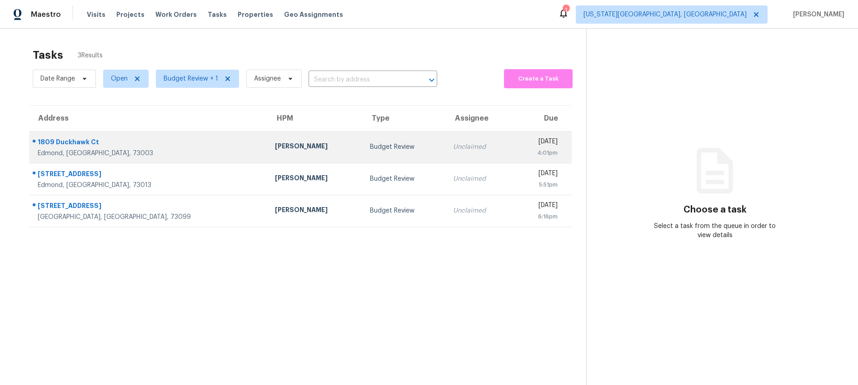
click at [363, 147] on td "Budget Review" at bounding box center [404, 147] width 83 height 32
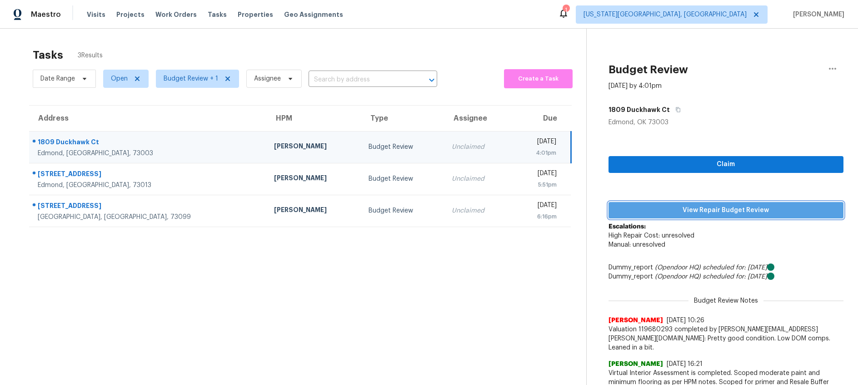
click at [657, 212] on span "View Repair Budget Review" at bounding box center [726, 210] width 220 height 11
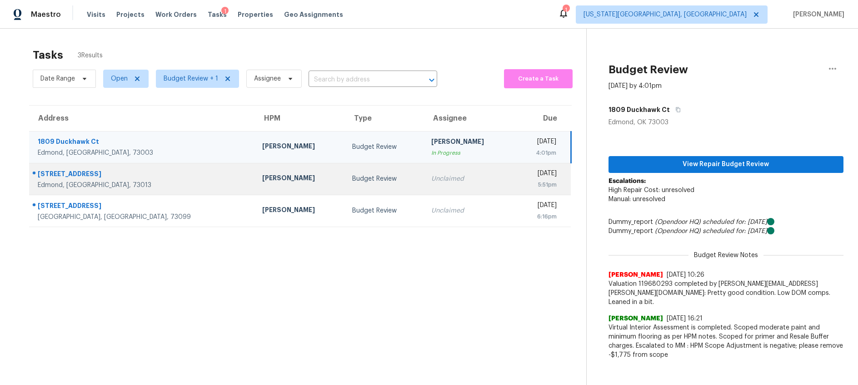
click at [424, 172] on td "Unclaimed" at bounding box center [469, 179] width 90 height 32
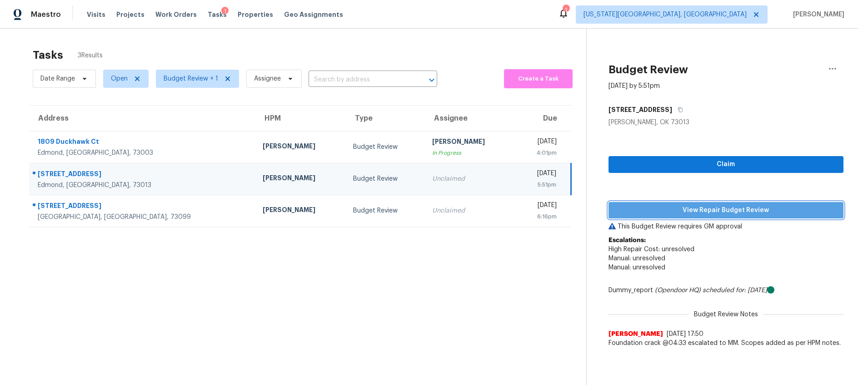
click at [668, 210] on span "View Repair Budget Review" at bounding box center [726, 210] width 220 height 11
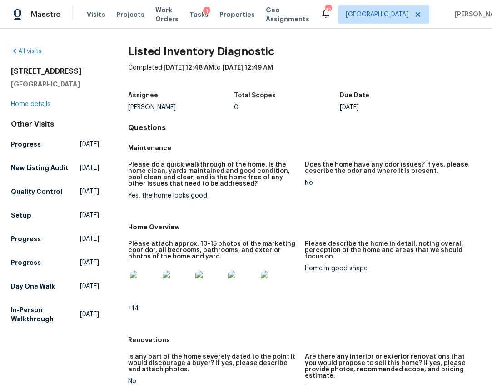
scroll to position [518, 0]
